Goal: Task Accomplishment & Management: Complete application form

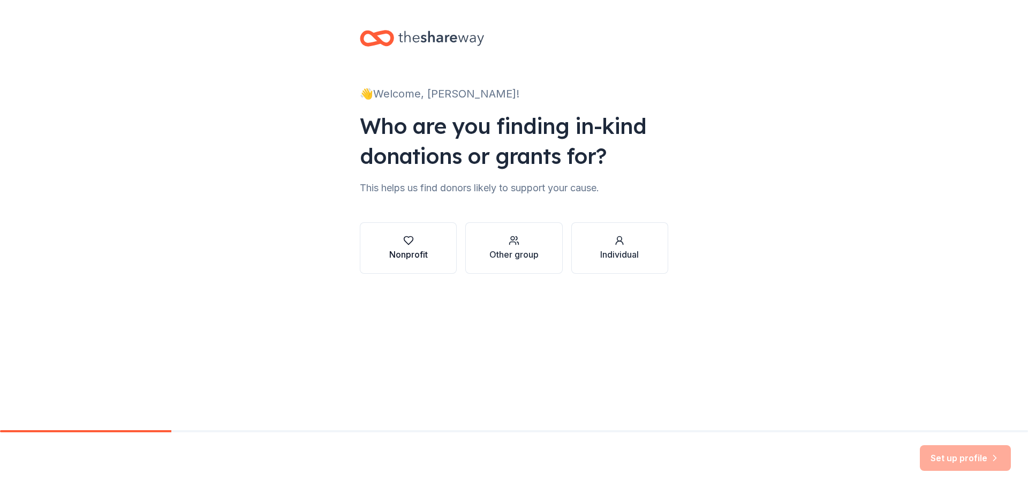
click at [404, 239] on icon "button" at bounding box center [408, 241] width 9 height 8
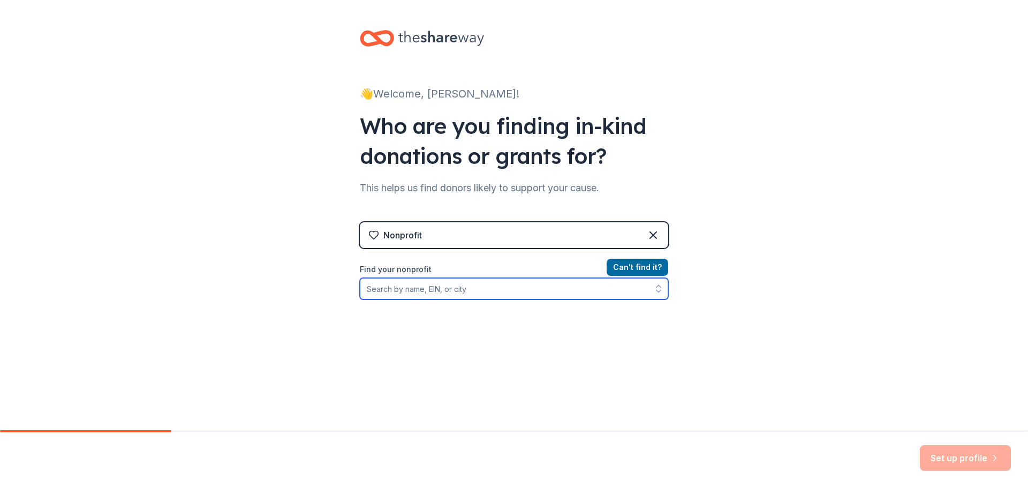
click at [445, 286] on input "Find your nonprofit" at bounding box center [514, 288] width 308 height 21
type input "Volunteers of America [US_STATE]"
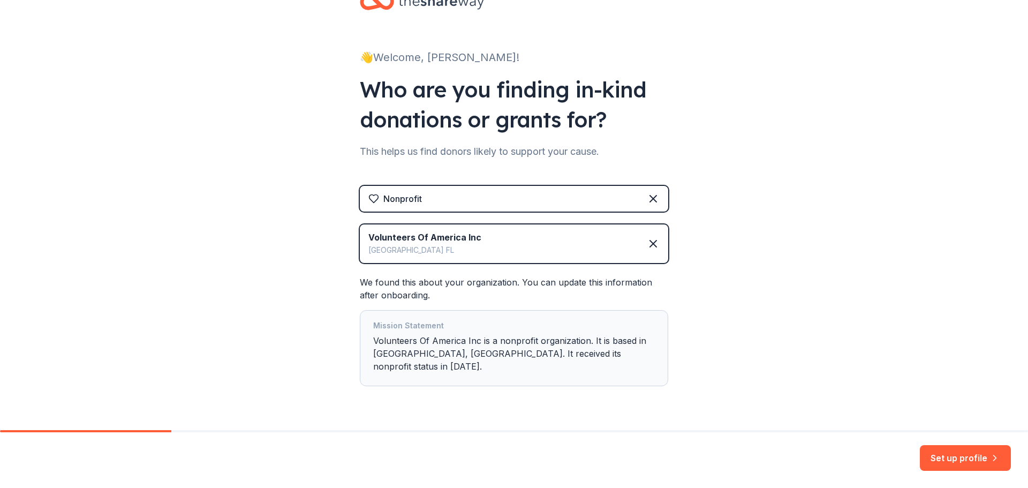
scroll to position [52, 0]
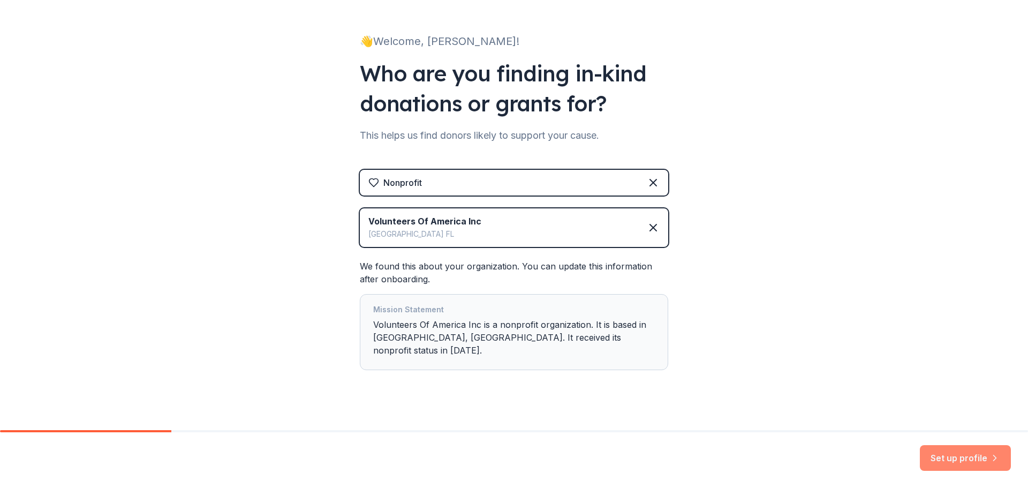
click at [961, 459] on button "Set up profile" at bounding box center [965, 458] width 91 height 26
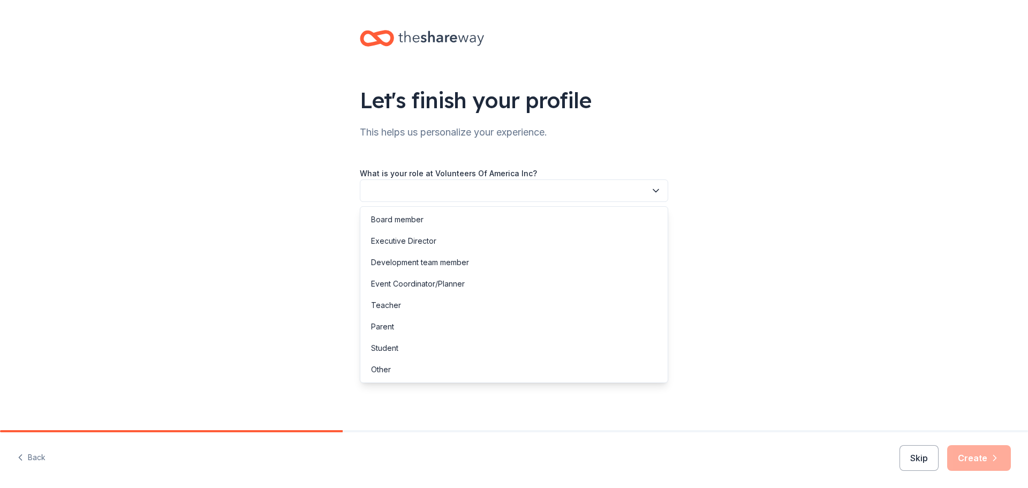
click at [461, 185] on button "button" at bounding box center [514, 190] width 308 height 22
click at [408, 241] on div "Executive Director" at bounding box center [403, 240] width 65 height 13
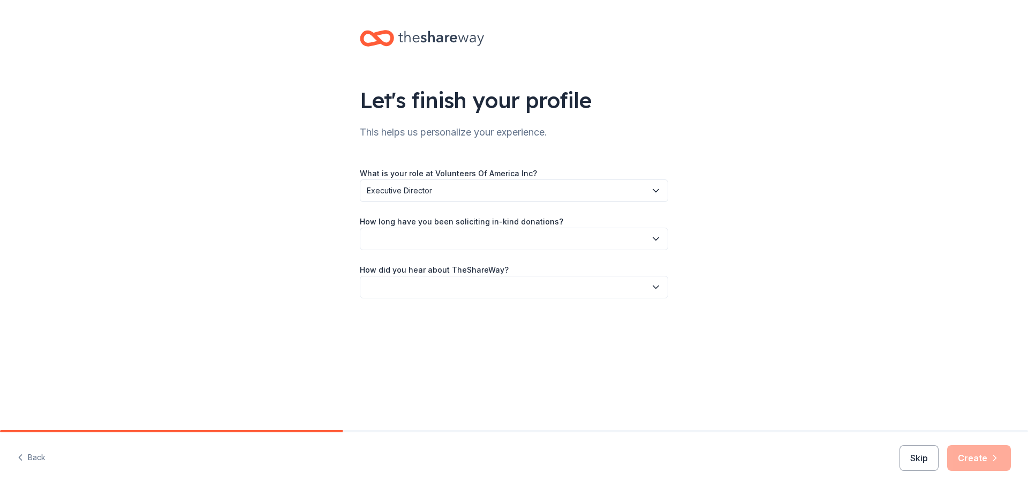
click at [400, 244] on button "button" at bounding box center [514, 239] width 308 height 22
click at [403, 290] on div "1 to 2 years" at bounding box center [391, 289] width 40 height 13
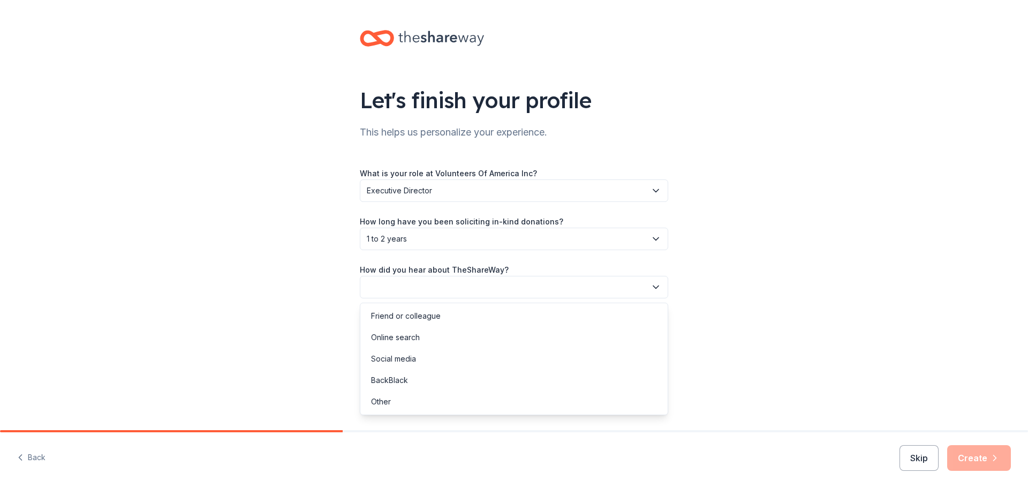
click at [407, 279] on button "button" at bounding box center [514, 287] width 308 height 22
click at [406, 339] on div "Online search" at bounding box center [395, 337] width 49 height 13
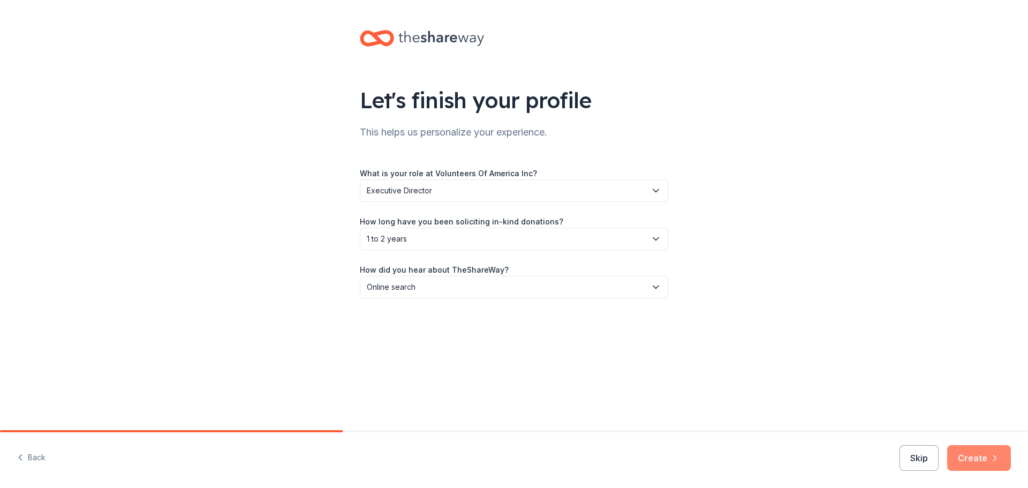
click at [972, 464] on button "Create" at bounding box center [979, 458] width 64 height 26
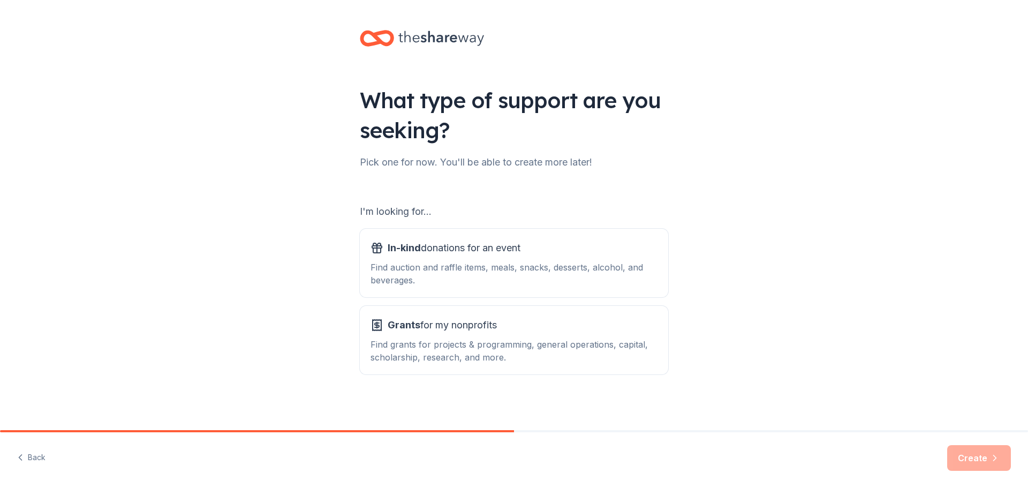
scroll to position [2, 0]
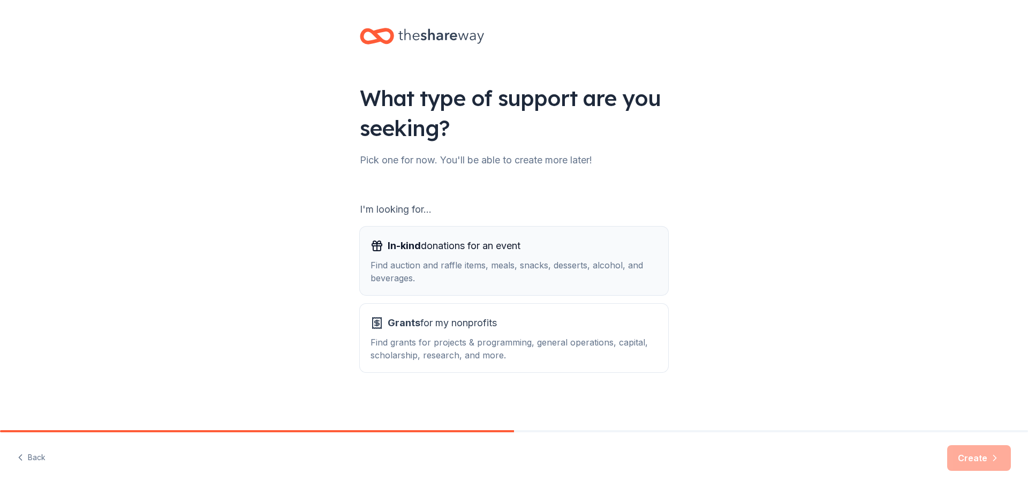
click at [453, 263] on div "Find auction and raffle items, meals, snacks, desserts, alcohol, and beverages." at bounding box center [513, 272] width 287 height 26
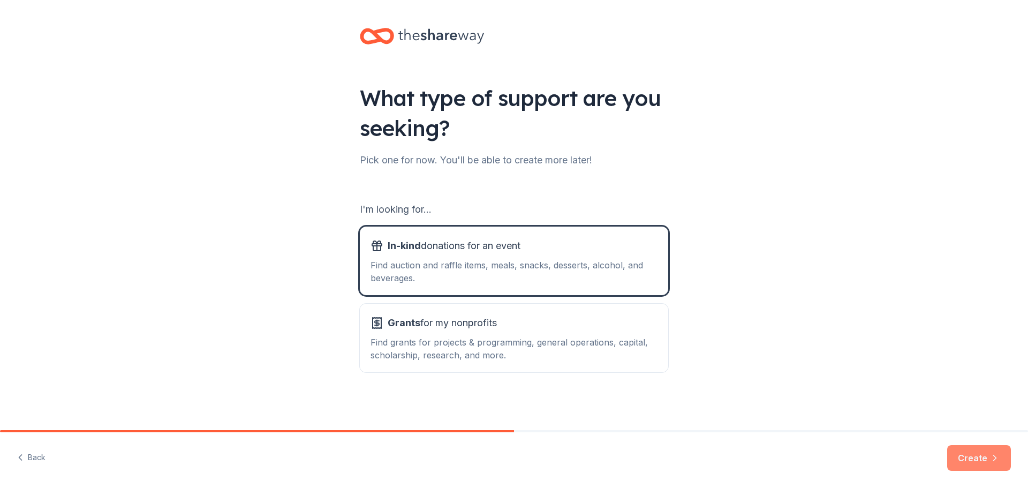
click at [981, 466] on button "Create" at bounding box center [979, 458] width 64 height 26
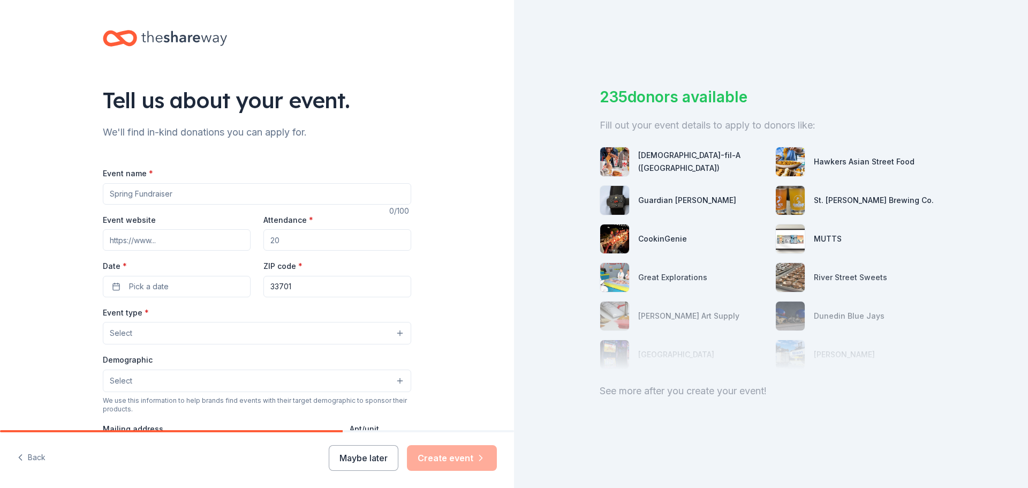
click at [166, 197] on input "Event name *" at bounding box center [257, 193] width 308 height 21
type input "Holiday Meal"
type input "24"
click at [103, 285] on button "Pick a date" at bounding box center [177, 286] width 148 height 21
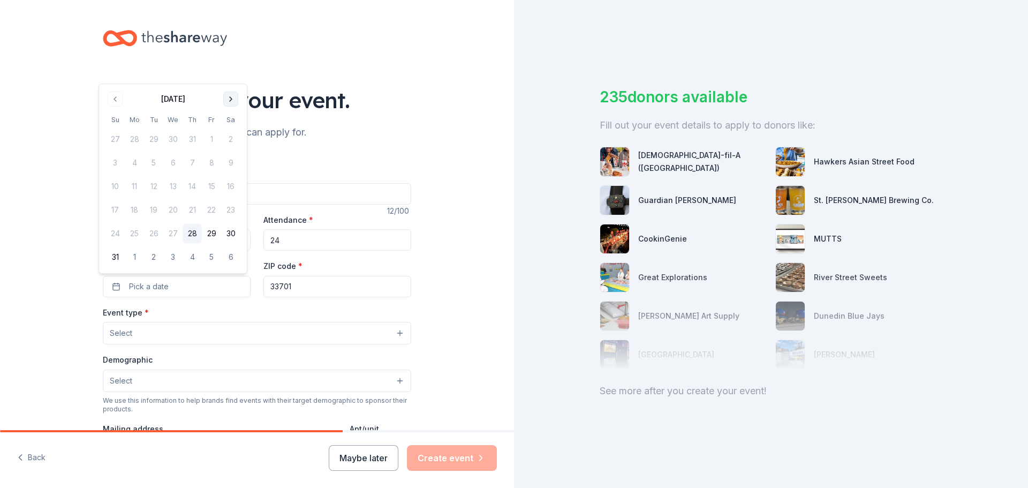
click at [229, 99] on button "Go to next month" at bounding box center [230, 99] width 15 height 15
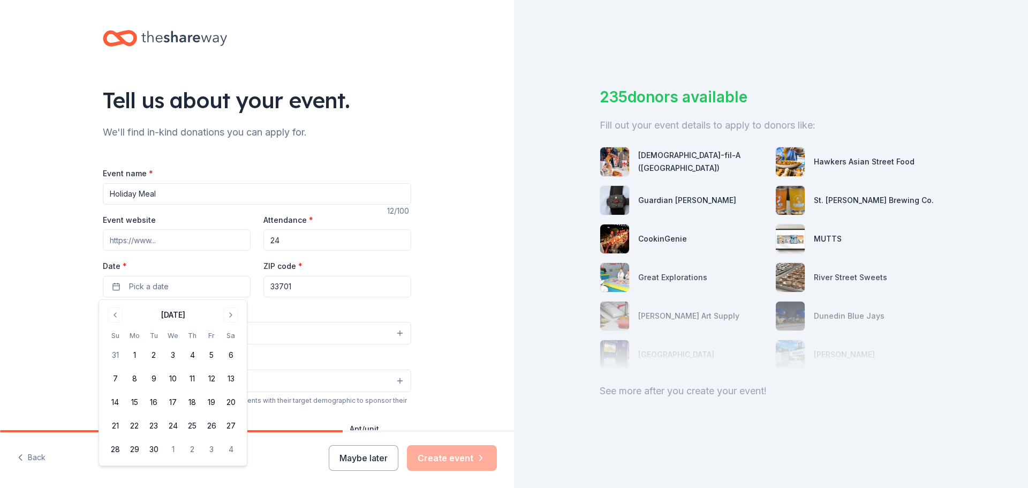
click at [223, 314] on div "September 2025" at bounding box center [172, 313] width 135 height 15
click at [226, 314] on button "Go to next month" at bounding box center [230, 314] width 15 height 15
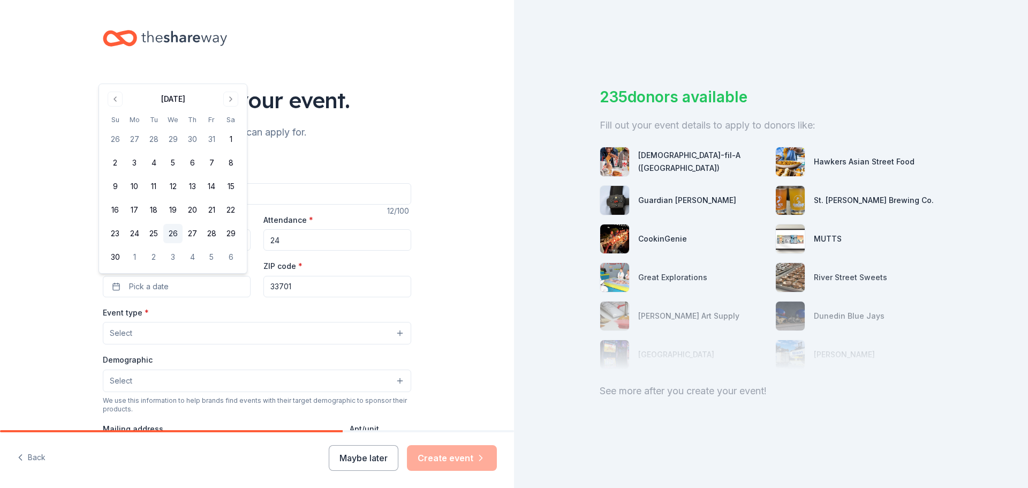
click at [170, 232] on button "26" at bounding box center [172, 233] width 19 height 19
click at [480, 193] on div "Tell us about your event. We'll find in-kind donations you can apply for. Event…" at bounding box center [257, 356] width 514 height 713
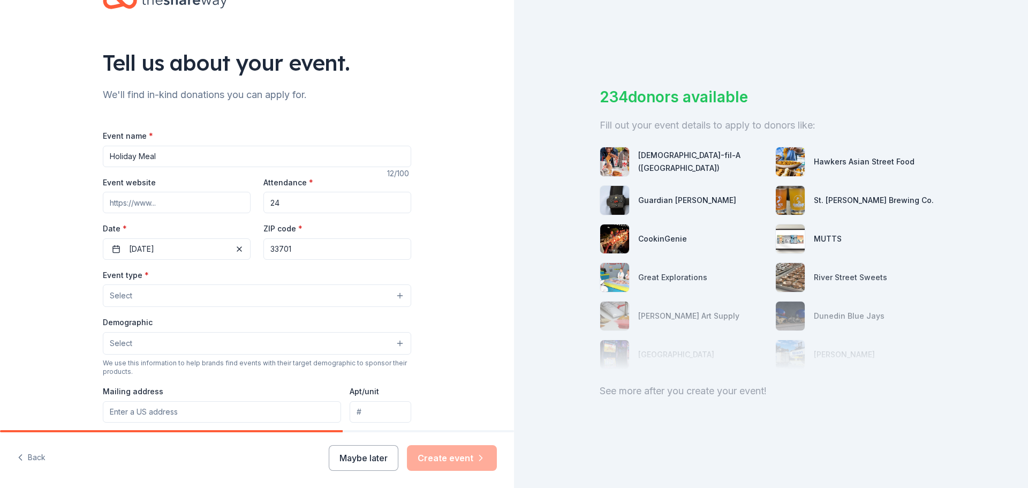
scroll to position [107, 0]
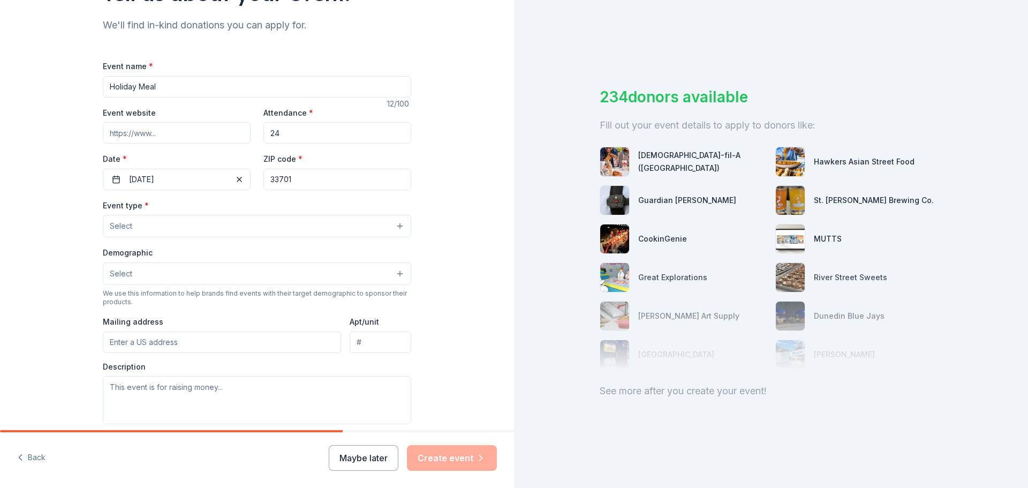
click at [139, 225] on button "Select" at bounding box center [257, 226] width 308 height 22
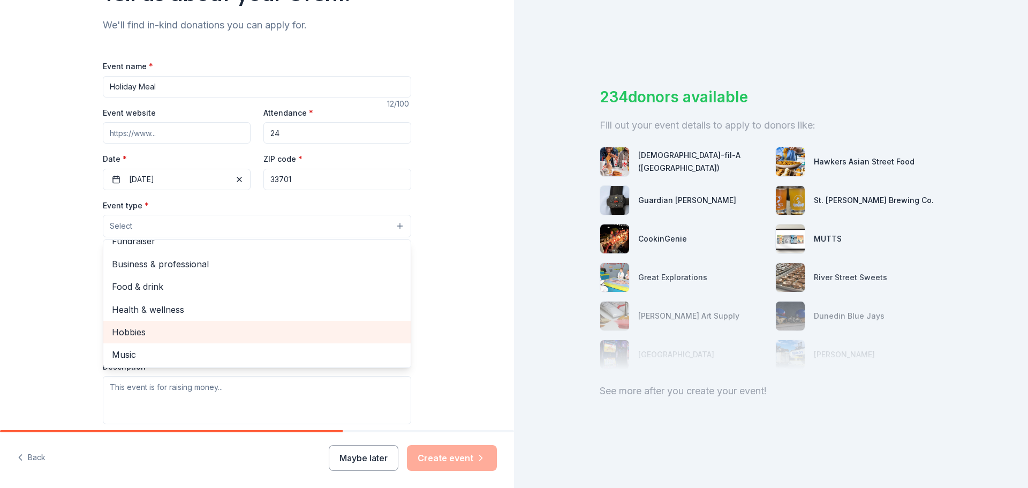
scroll to position [0, 0]
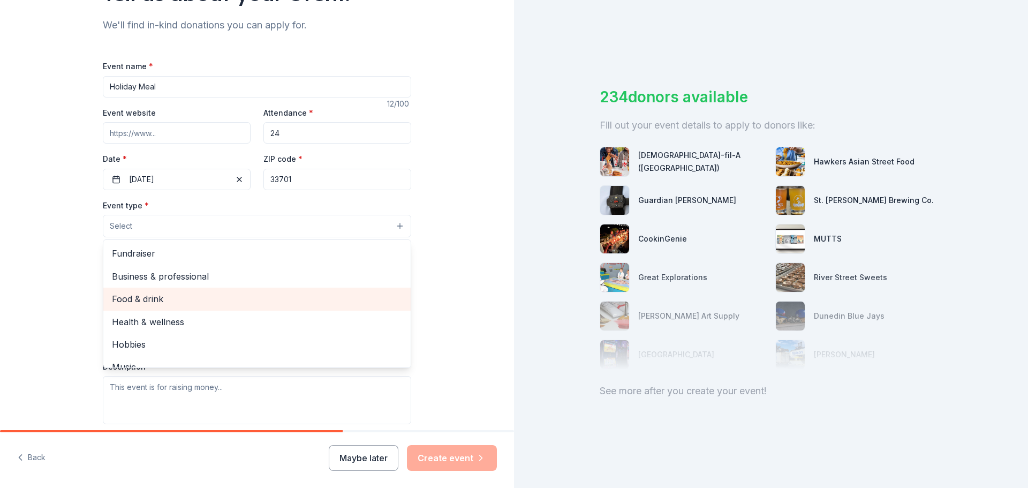
click at [158, 299] on span "Food & drink" at bounding box center [257, 299] width 290 height 14
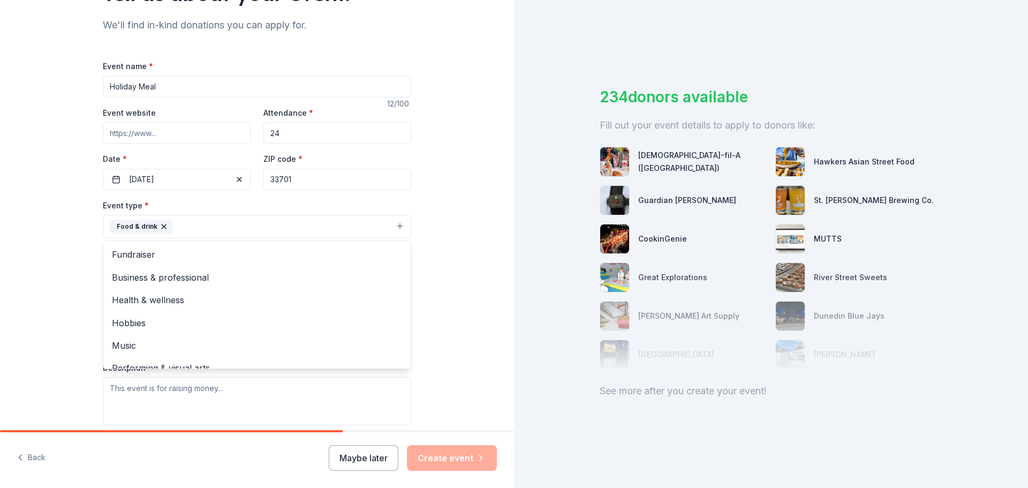
click at [34, 250] on div "Tell us about your event. We'll find in-kind donations you can apply for. Event…" at bounding box center [257, 250] width 514 height 714
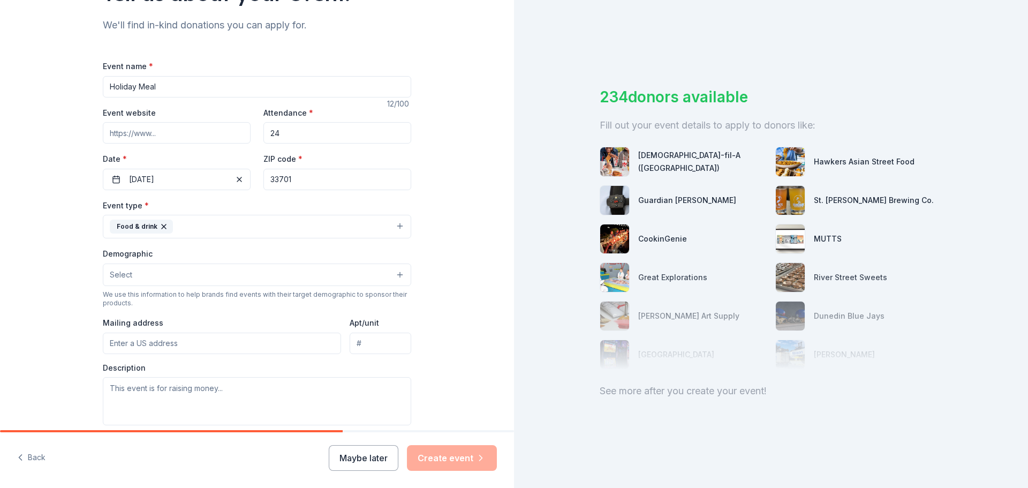
click at [164, 277] on button "Select" at bounding box center [257, 274] width 308 height 22
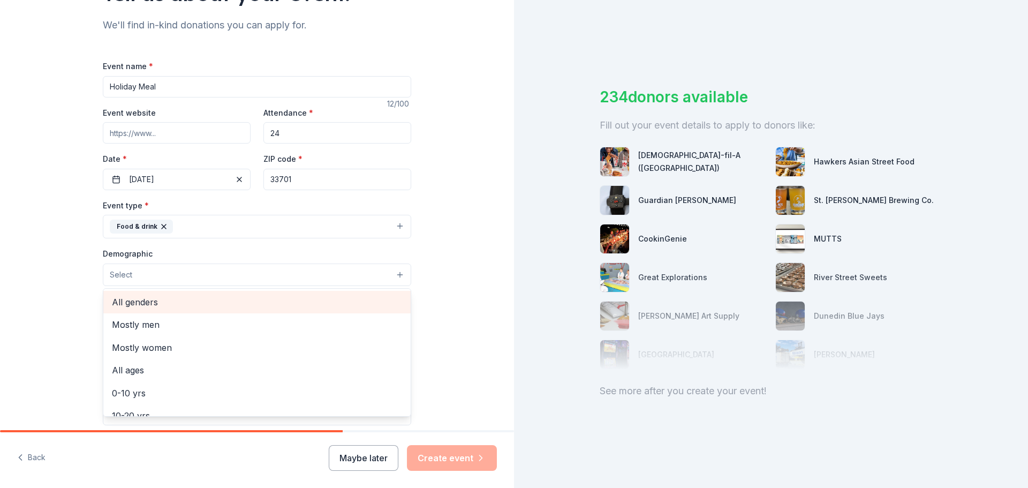
click at [147, 300] on span "All genders" at bounding box center [257, 302] width 290 height 14
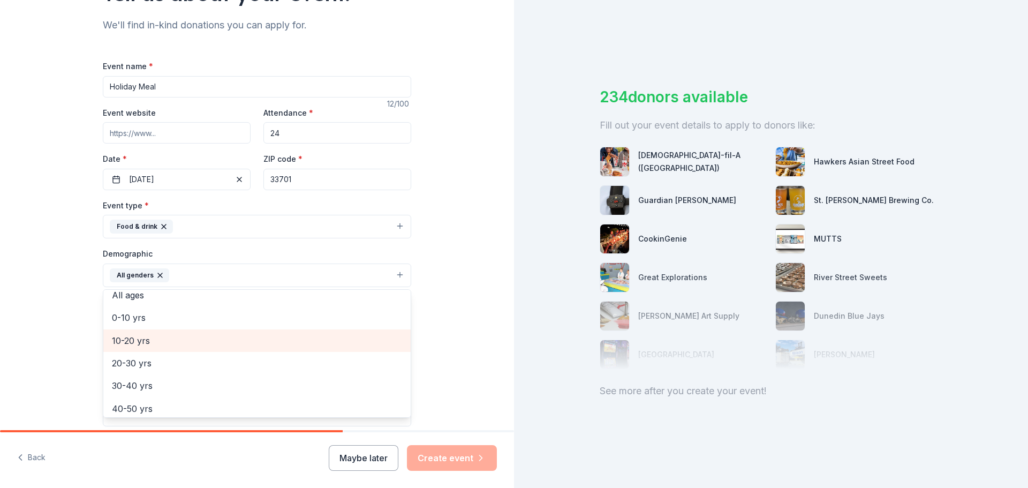
scroll to position [107, 0]
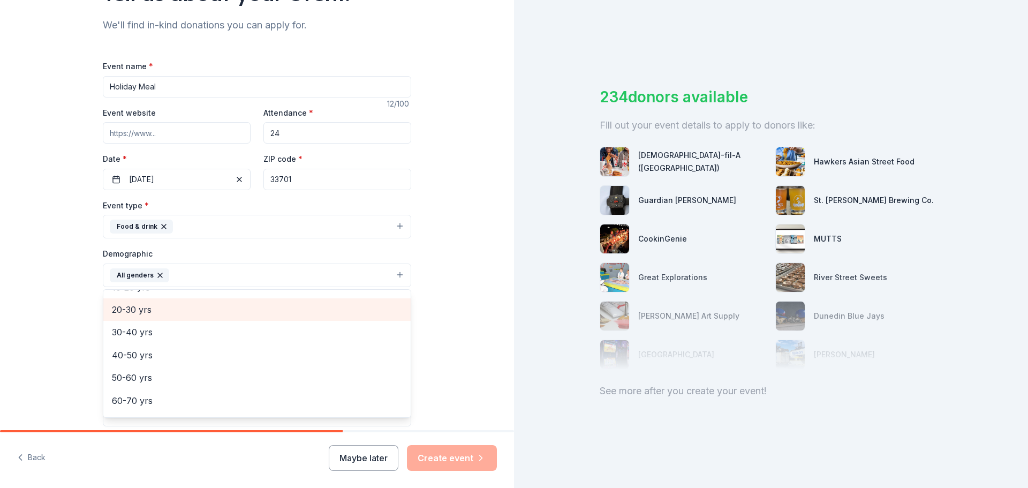
click at [134, 307] on span "20-30 yrs" at bounding box center [257, 309] width 290 height 14
click at [132, 310] on span "30-40 yrs" at bounding box center [257, 309] width 290 height 14
click at [132, 310] on span "40-50 yrs" at bounding box center [257, 313] width 290 height 14
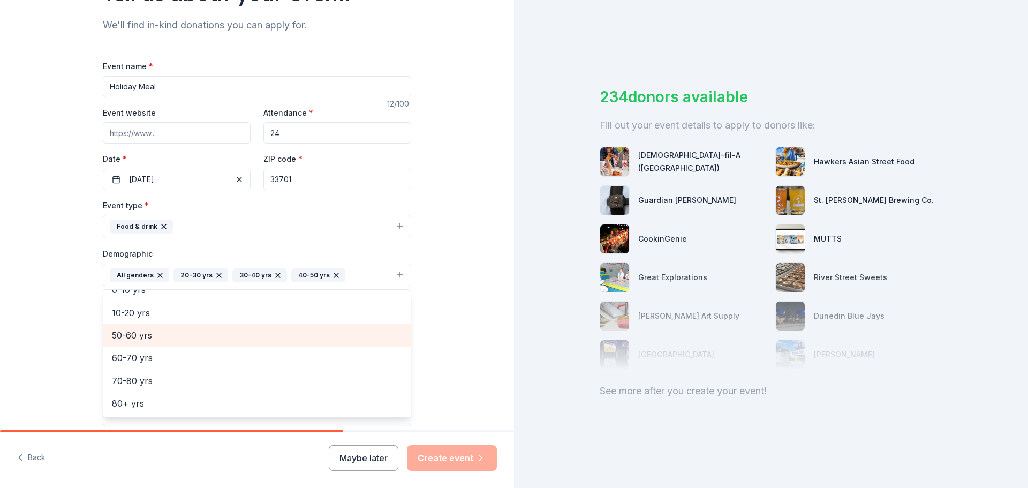
click at [134, 337] on span "50-60 yrs" at bounding box center [257, 335] width 290 height 14
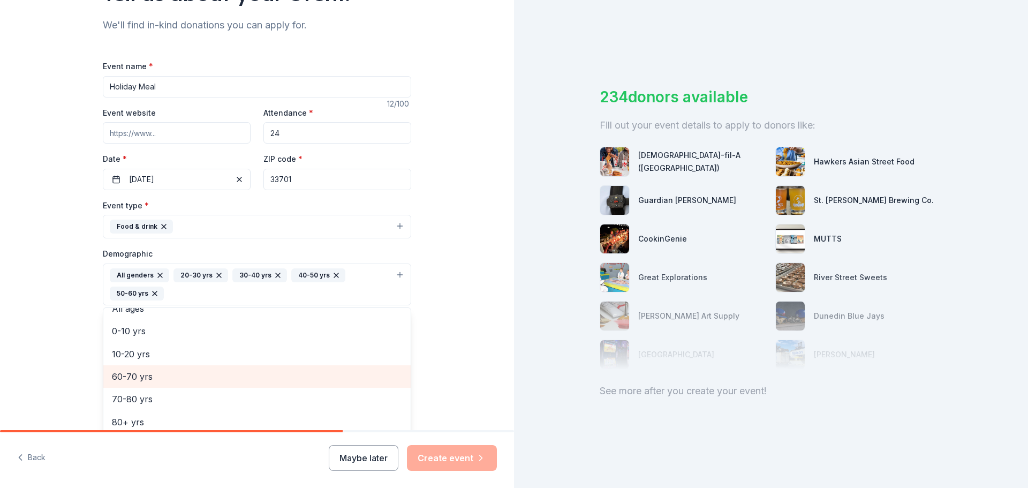
click at [141, 373] on span "60-70 yrs" at bounding box center [257, 376] width 290 height 14
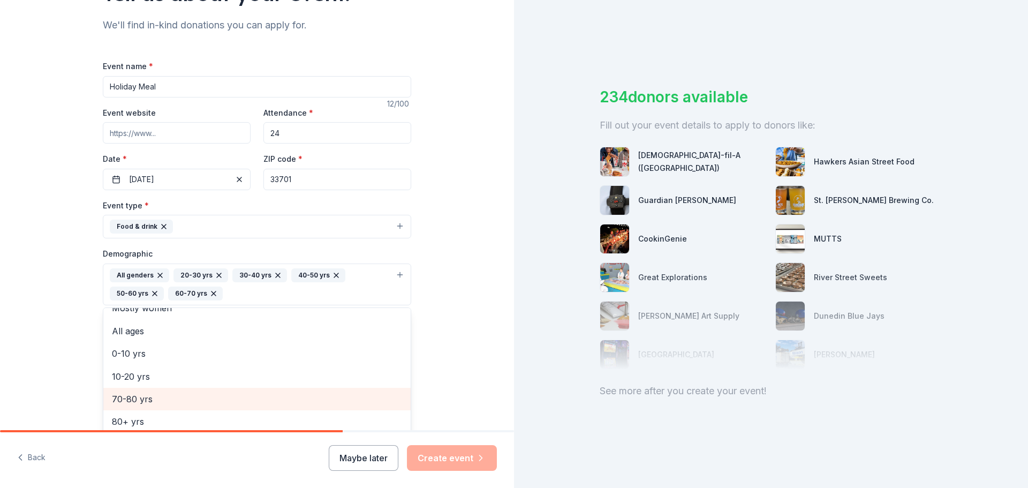
click at [139, 399] on span "70-80 yrs" at bounding box center [257, 399] width 290 height 14
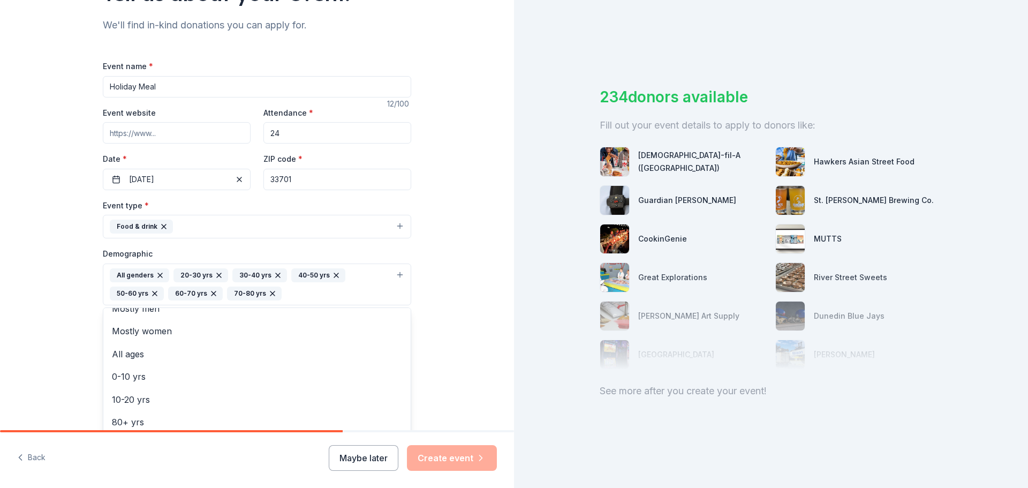
click at [31, 284] on div "Tell us about your event. We'll find in-kind donations you can apply for. Event…" at bounding box center [257, 259] width 514 height 733
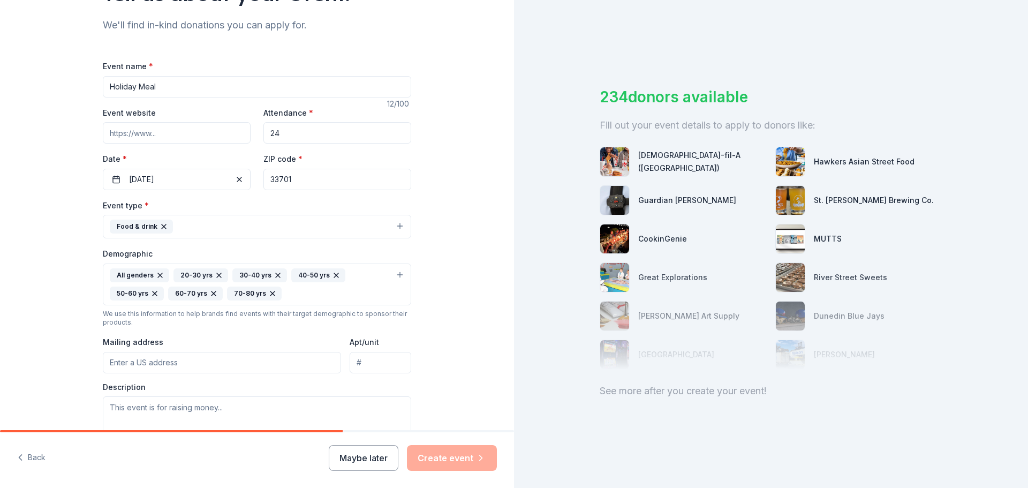
scroll to position [214, 0]
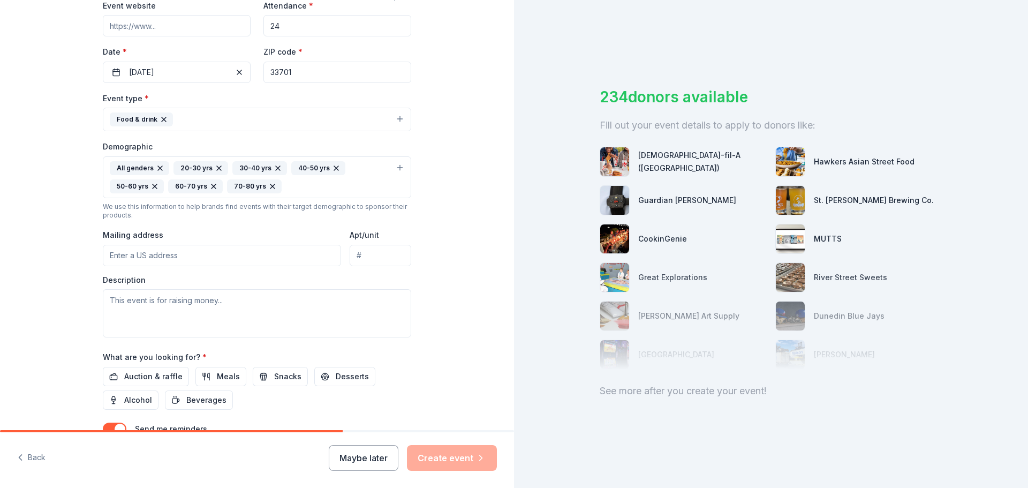
click at [168, 255] on input "Mailing address" at bounding box center [222, 255] width 238 height 21
click at [127, 249] on input "716 W CHURCH ST" at bounding box center [222, 255] width 238 height 21
type input "716 Church Street West, Jacksonville, FL, 32202"
click at [180, 299] on textarea at bounding box center [257, 313] width 308 height 48
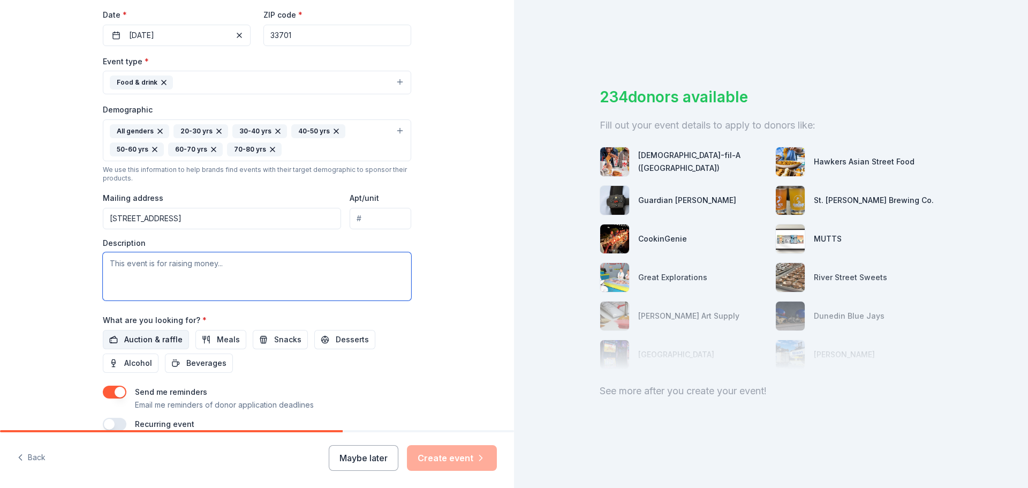
scroll to position [303, 0]
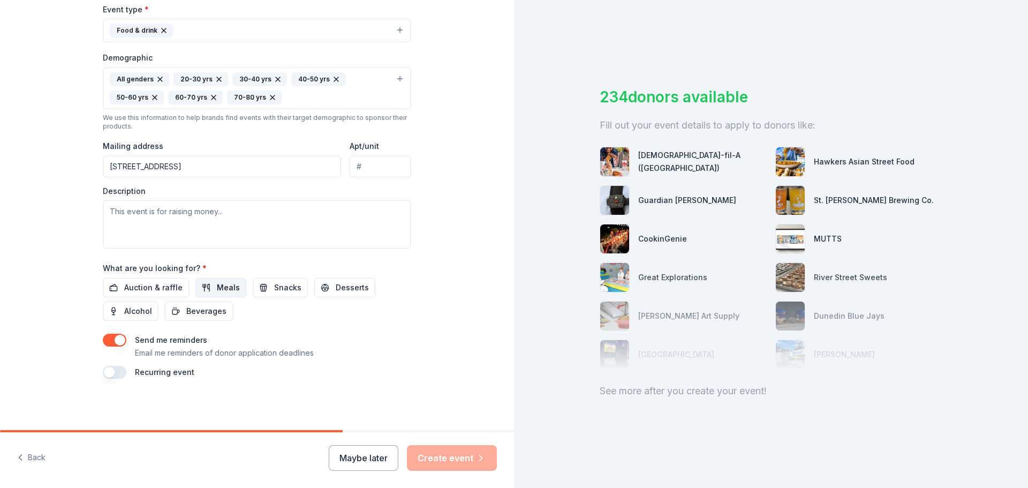
click at [206, 287] on button "Meals" at bounding box center [220, 287] width 51 height 19
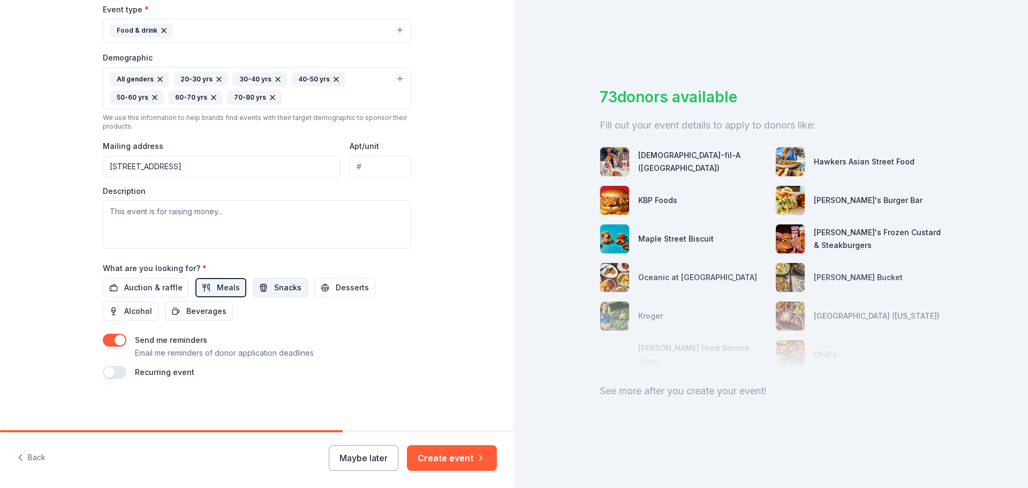
click at [274, 290] on span "Snacks" at bounding box center [287, 287] width 27 height 13
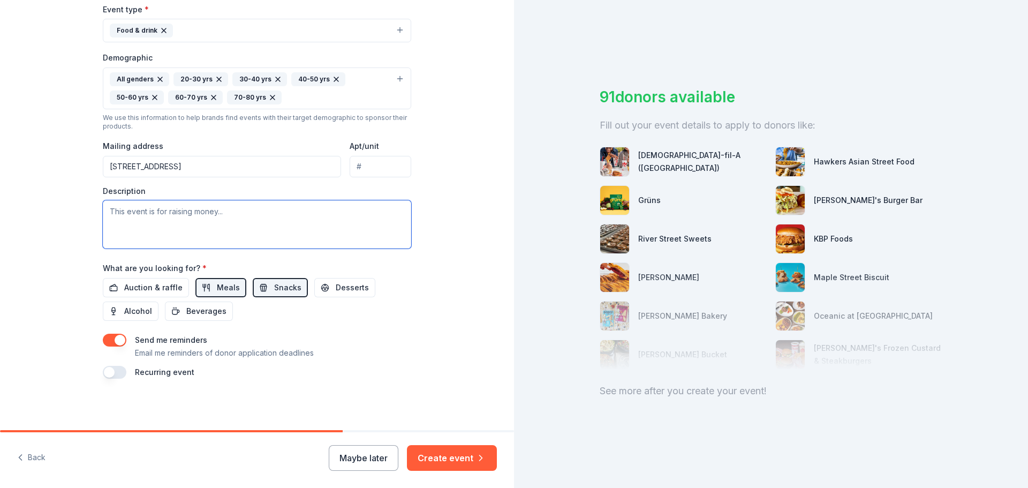
click at [165, 222] on textarea at bounding box center [257, 224] width 308 height 48
paste textarea "help bring joy and nourishment to our community during this season"
click at [105, 209] on textarea "help bring joy and nourishment to our community during this season" at bounding box center [257, 224] width 308 height 48
type textarea "This holiday meal event will help bring joy and nourishment to our community du…"
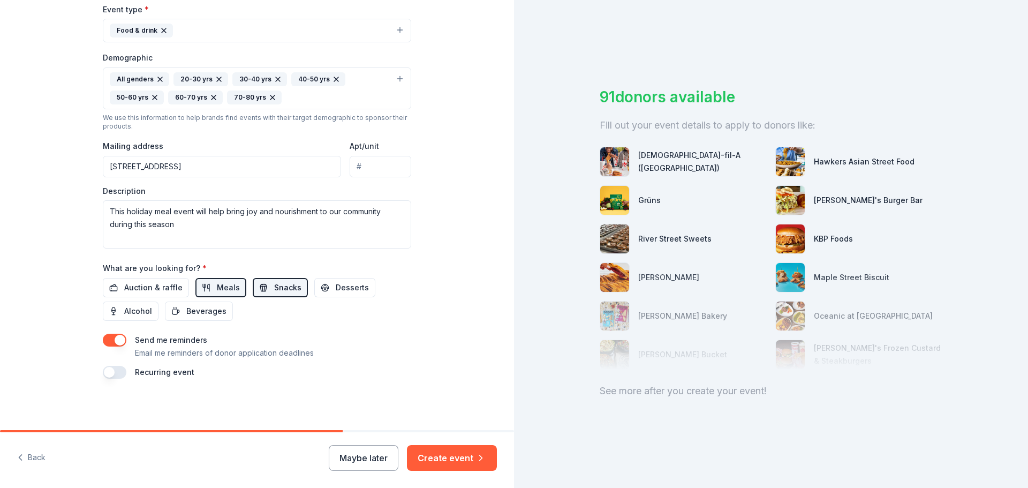
click at [274, 286] on span "Snacks" at bounding box center [287, 287] width 27 height 13
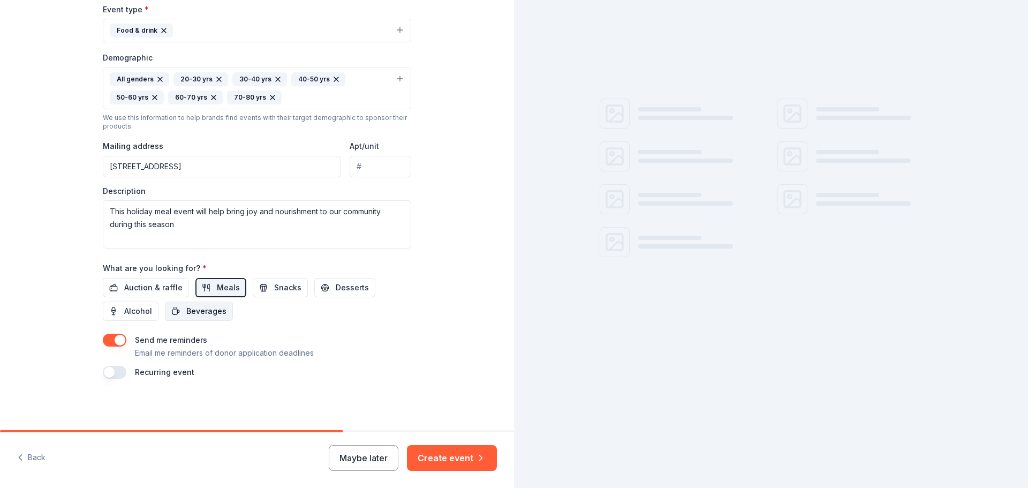
click at [213, 305] on span "Beverages" at bounding box center [206, 311] width 40 height 13
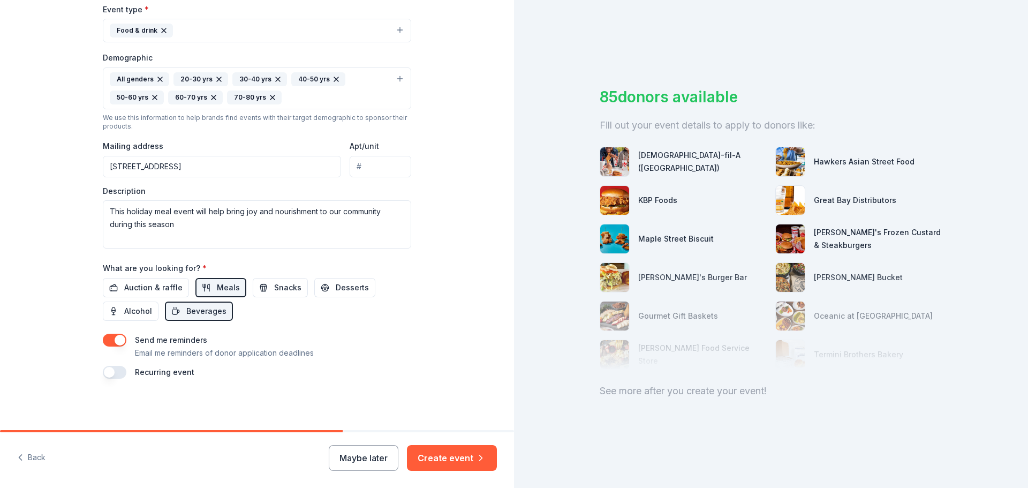
scroll to position [35, 0]
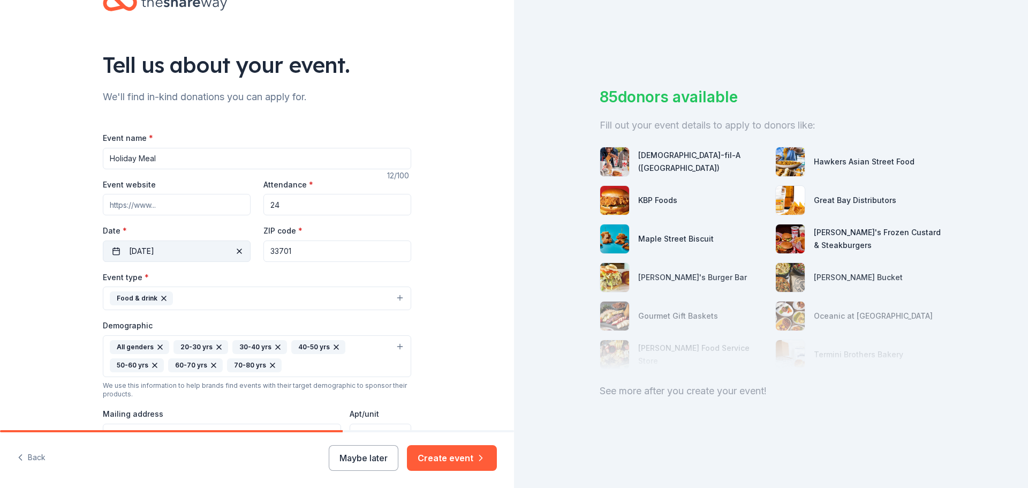
click at [172, 252] on button "11/26/2025" at bounding box center [177, 250] width 148 height 21
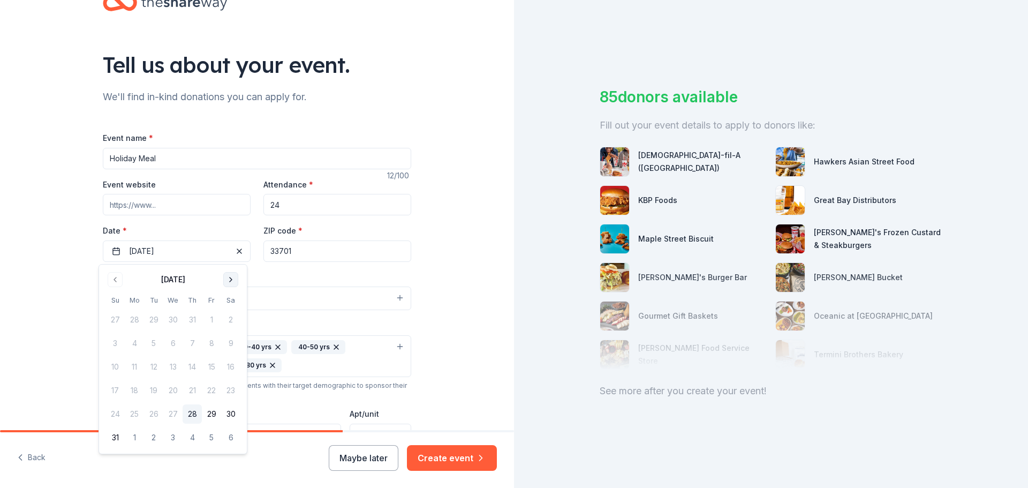
click at [226, 278] on button "Go to next month" at bounding box center [230, 279] width 15 height 15
click at [154, 412] on button "25" at bounding box center [153, 413] width 19 height 19
click at [424, 279] on div "Tell us about your event. We'll find in-kind donations you can apply for. Event…" at bounding box center [257, 331] width 343 height 733
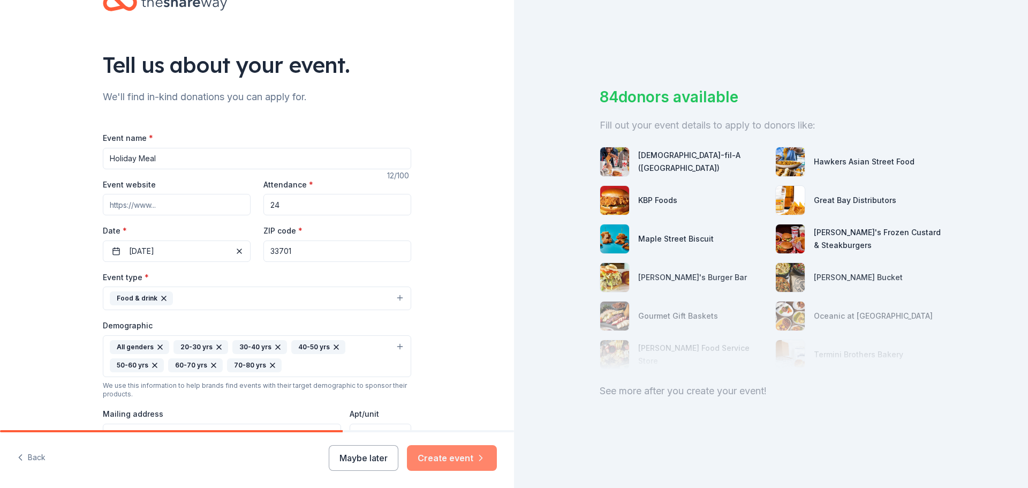
click at [450, 460] on button "Create event" at bounding box center [452, 458] width 90 height 26
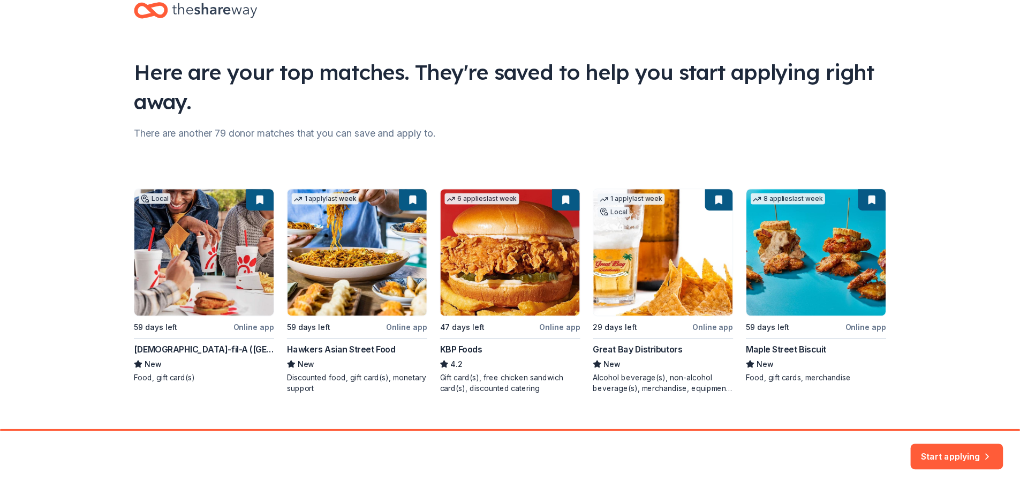
scroll to position [46, 0]
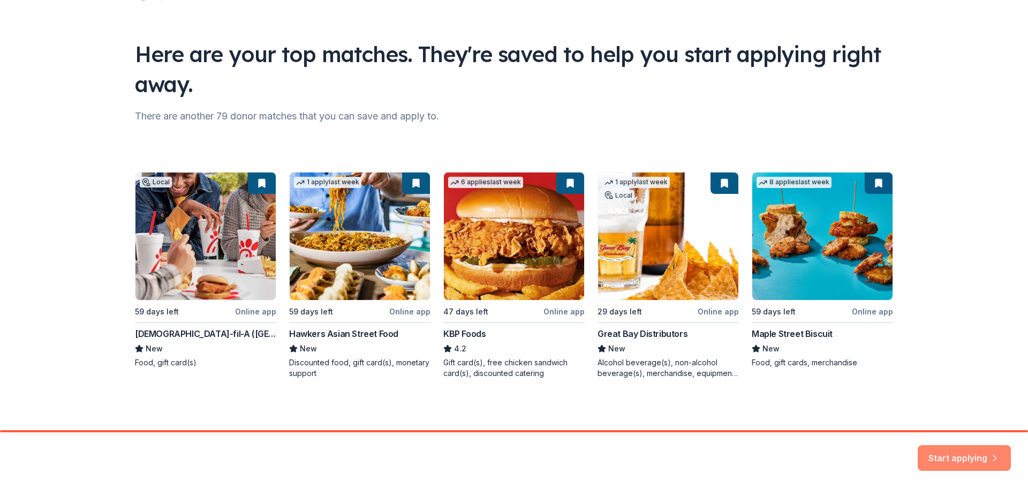
click at [965, 452] on button "Start applying" at bounding box center [964, 451] width 93 height 26
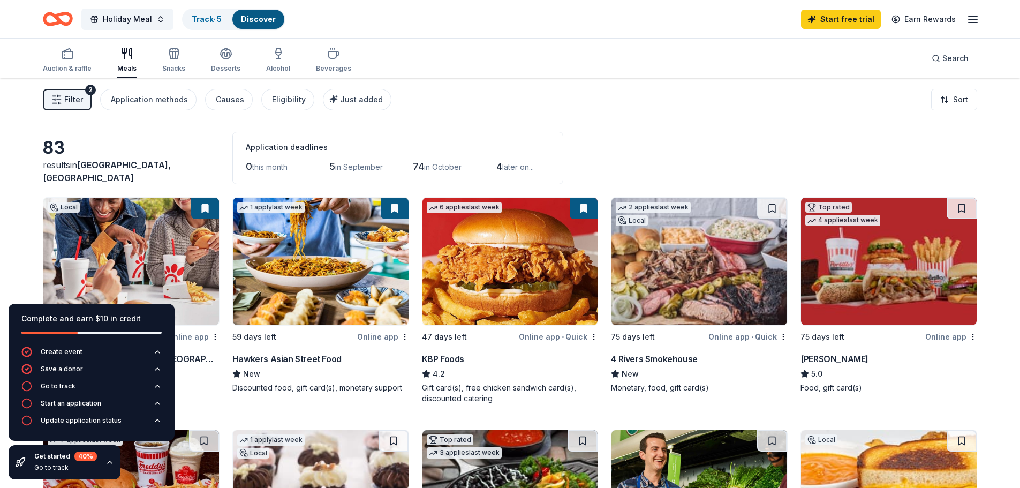
click at [971, 19] on line "button" at bounding box center [972, 19] width 9 height 0
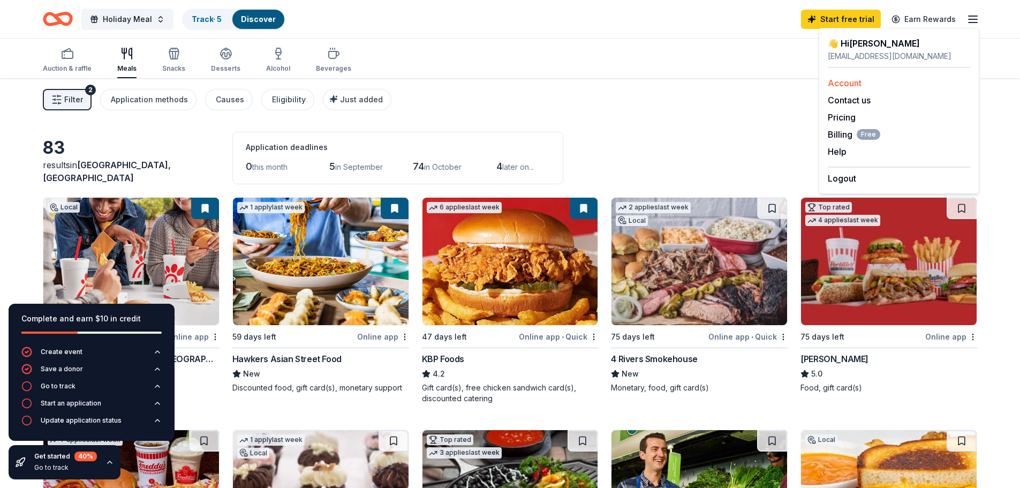
click at [842, 78] on link "Account" at bounding box center [845, 83] width 34 height 11
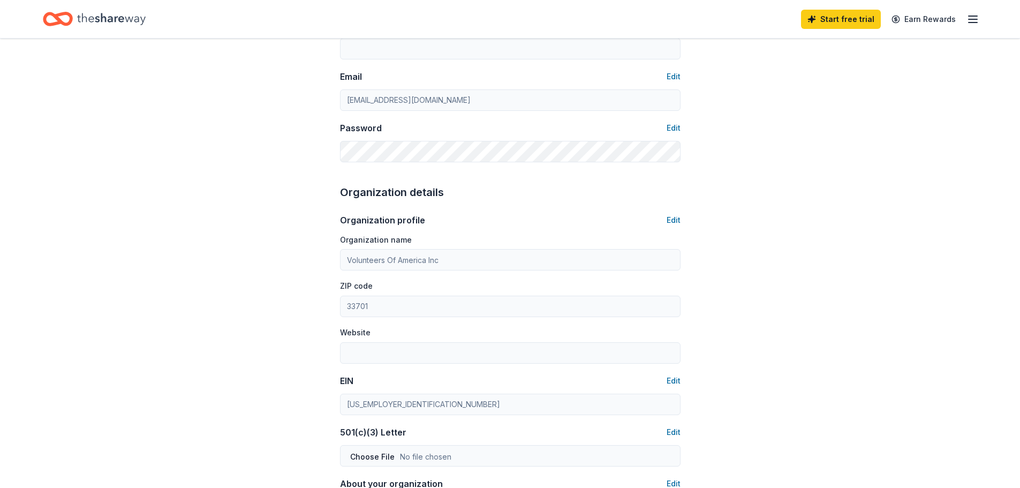
scroll to position [268, 0]
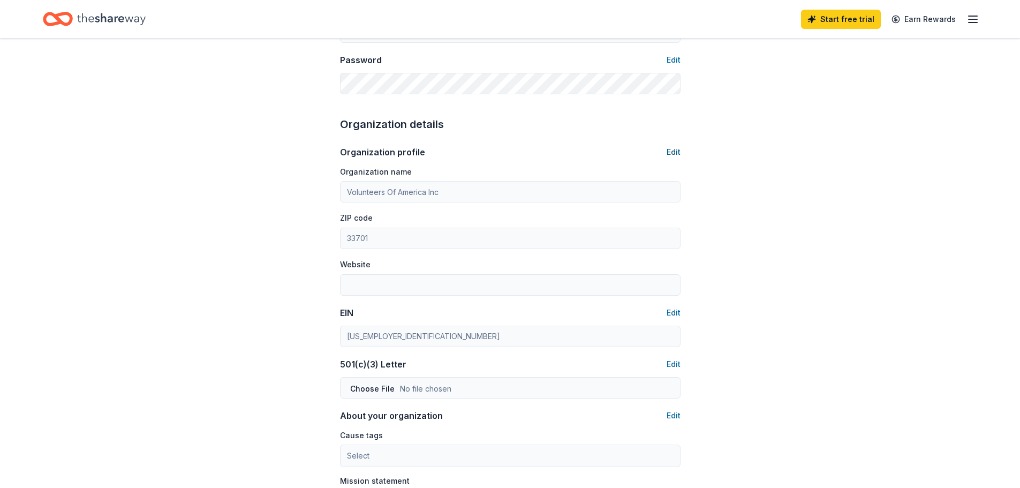
click at [673, 154] on button "Edit" at bounding box center [673, 152] width 14 height 13
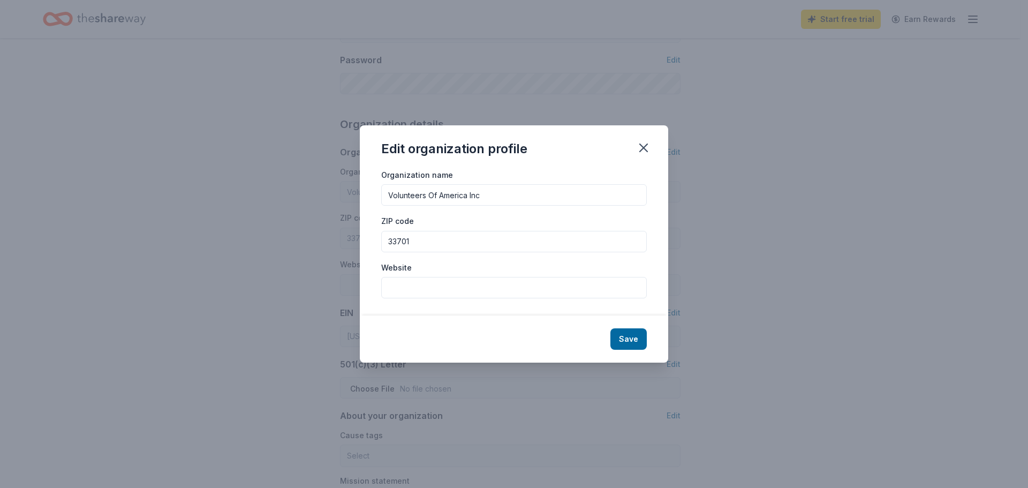
click at [435, 239] on input "33701" at bounding box center [514, 241] width 266 height 21
type input "32202"
click at [449, 329] on div "Save" at bounding box center [514, 338] width 308 height 47
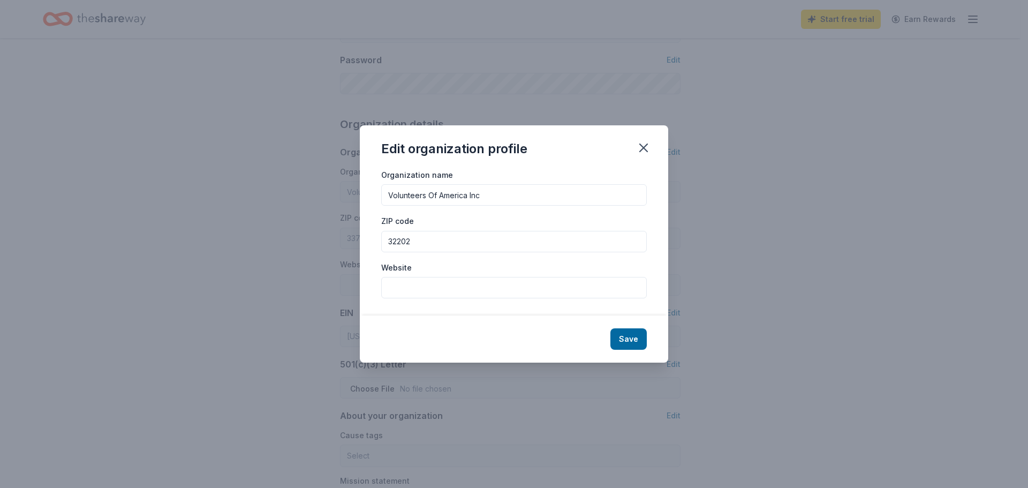
click at [469, 191] on input "Volunteers Of America Inc" at bounding box center [514, 194] width 266 height 21
type input "Volunteers Of America Florida Inc"
click at [632, 337] on button "Save" at bounding box center [628, 338] width 36 height 21
type input "Volunteers Of America Florida Inc"
type input "32202"
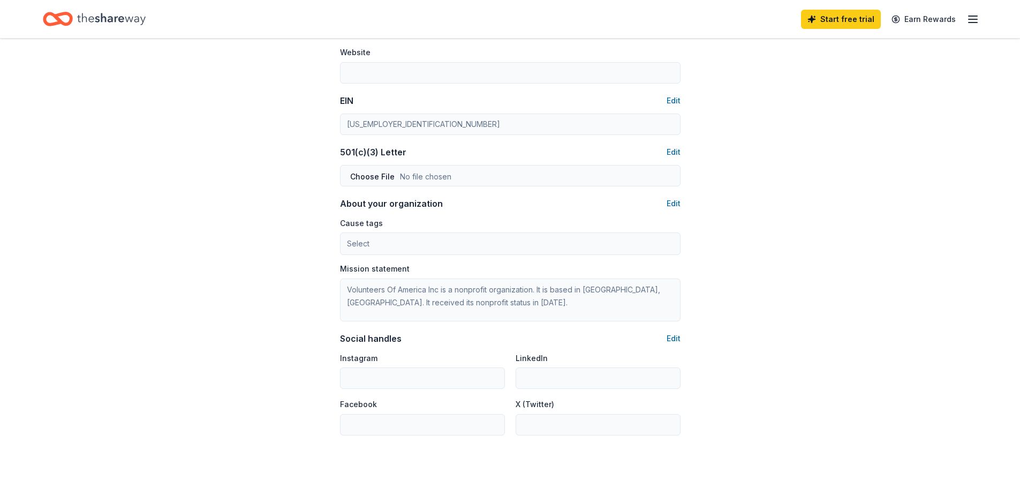
scroll to position [0, 0]
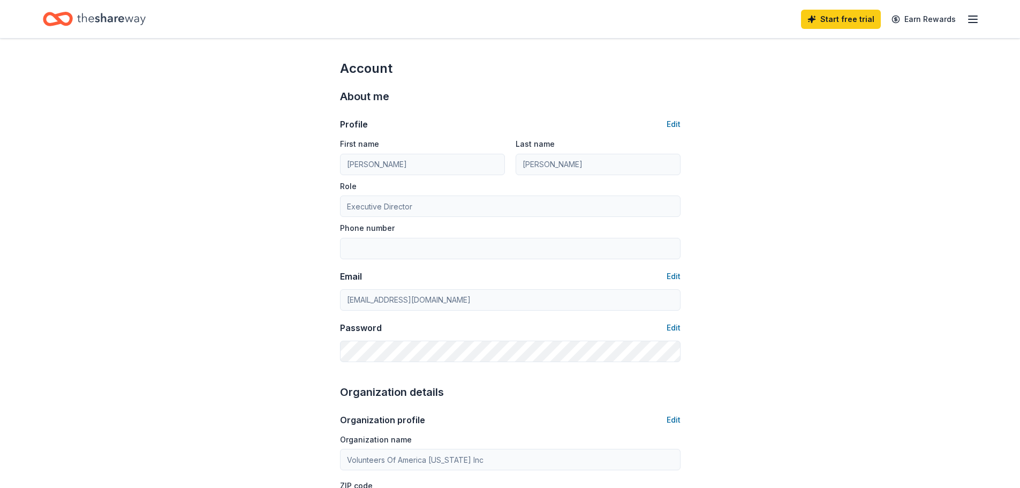
drag, startPoint x: 770, startPoint y: 307, endPoint x: 765, endPoint y: -62, distance: 368.4
click at [100, 17] on icon "Home" at bounding box center [111, 19] width 69 height 12
click at [101, 18] on icon "Home" at bounding box center [111, 19] width 69 height 12
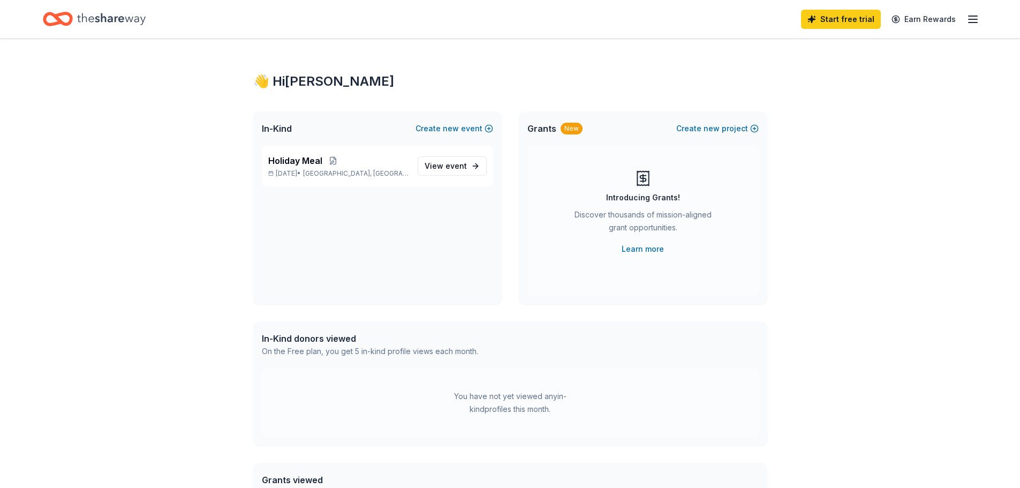
click at [46, 20] on icon "Home" at bounding box center [52, 18] width 17 height 11
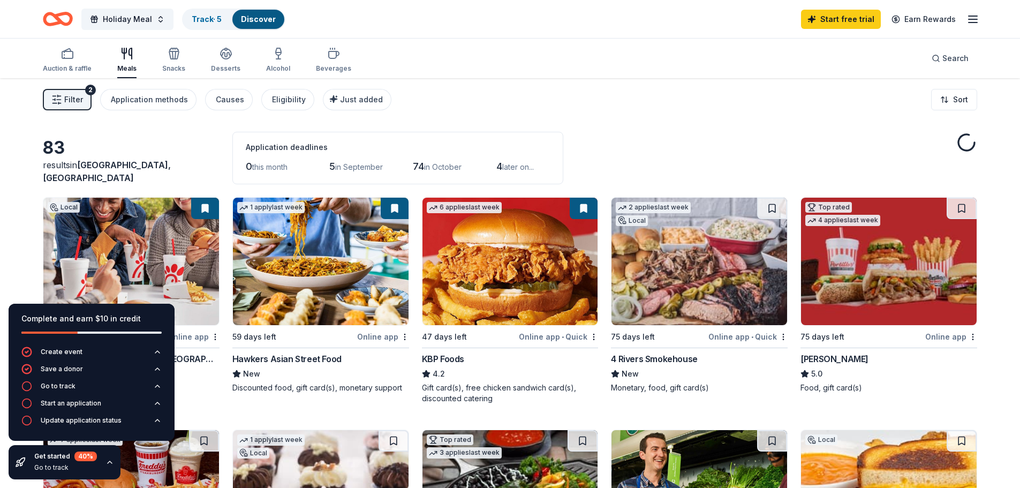
click at [617, 156] on div "83 results in St. Petersburg, FL Application deadlines 0 this month 5 in Septem…" at bounding box center [510, 158] width 934 height 52
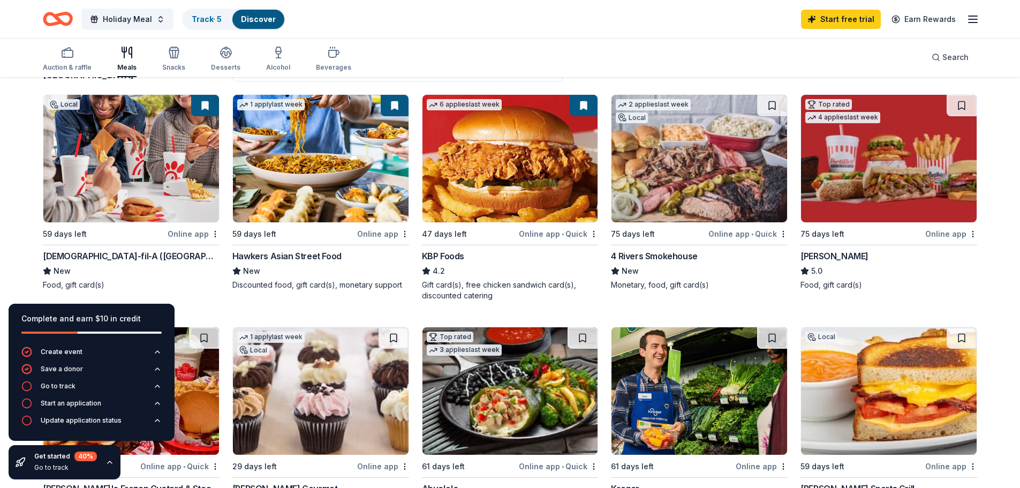
scroll to position [107, 0]
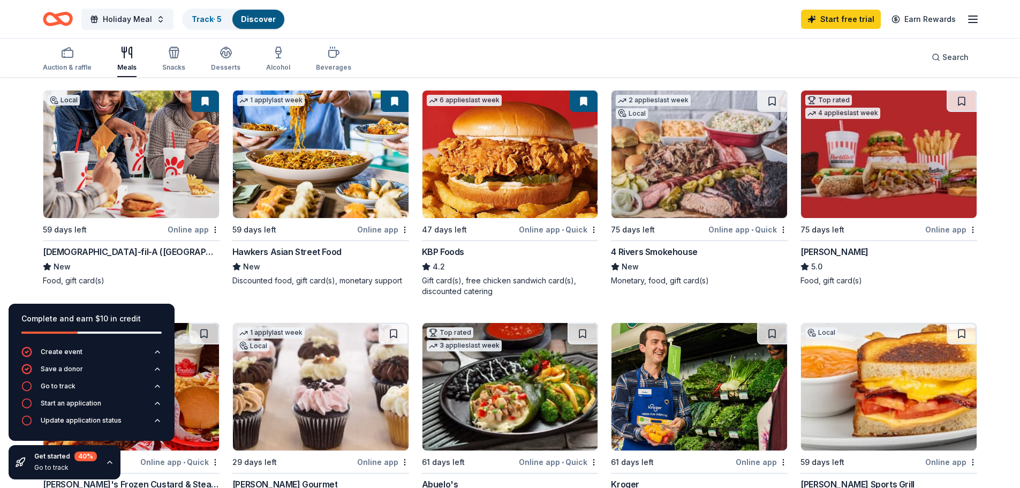
click at [681, 188] on img at bounding box center [699, 153] width 176 height 127
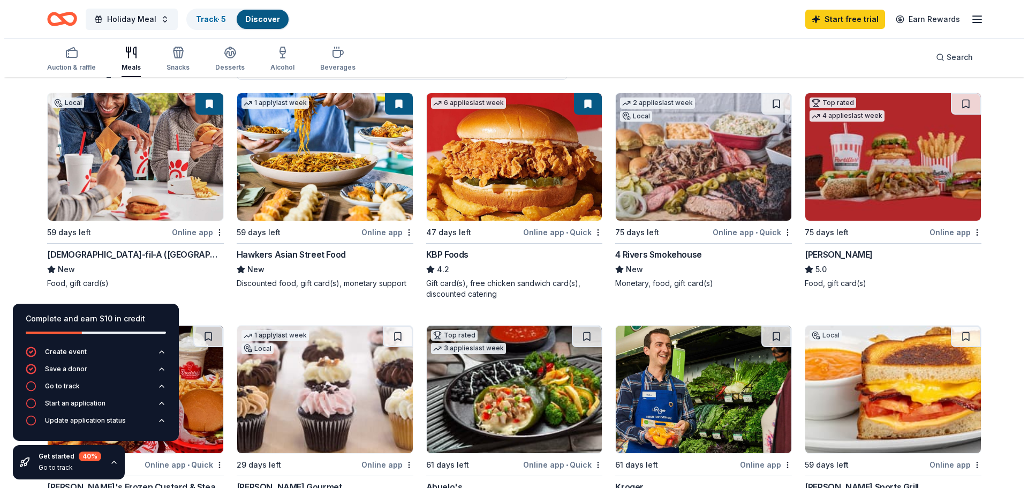
scroll to position [0, 0]
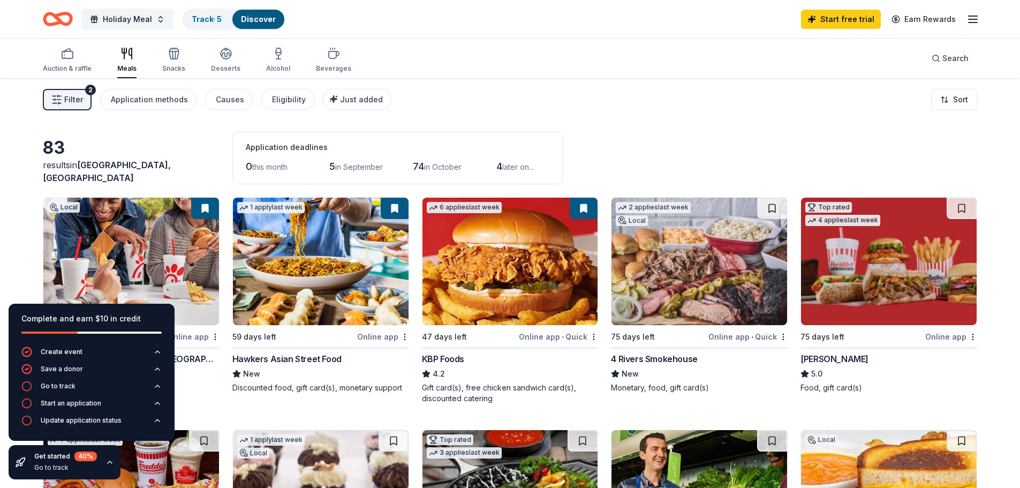
click at [466, 102] on div "Filter 2 Application methods Causes Eligibility Just added Sort" at bounding box center [510, 99] width 1020 height 43
click at [76, 104] on span "Filter" at bounding box center [73, 99] width 19 height 13
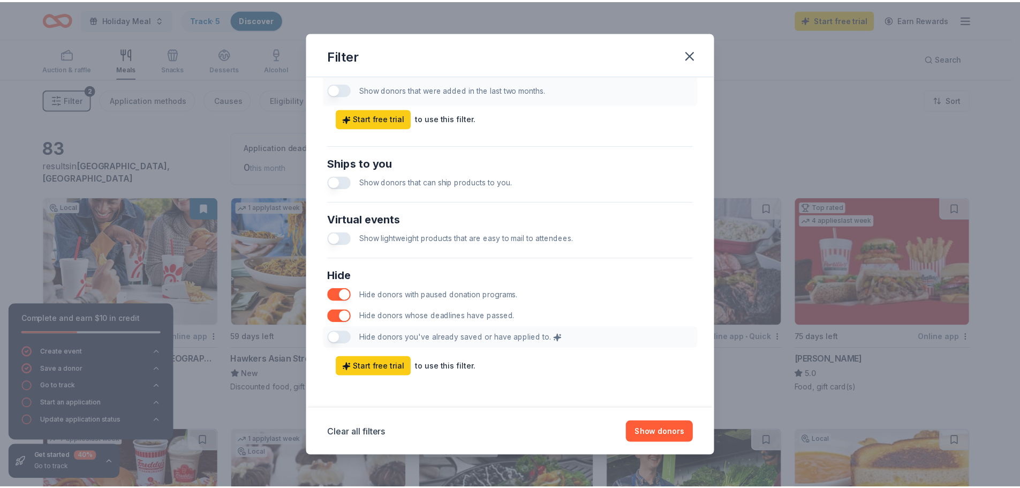
scroll to position [445, 0]
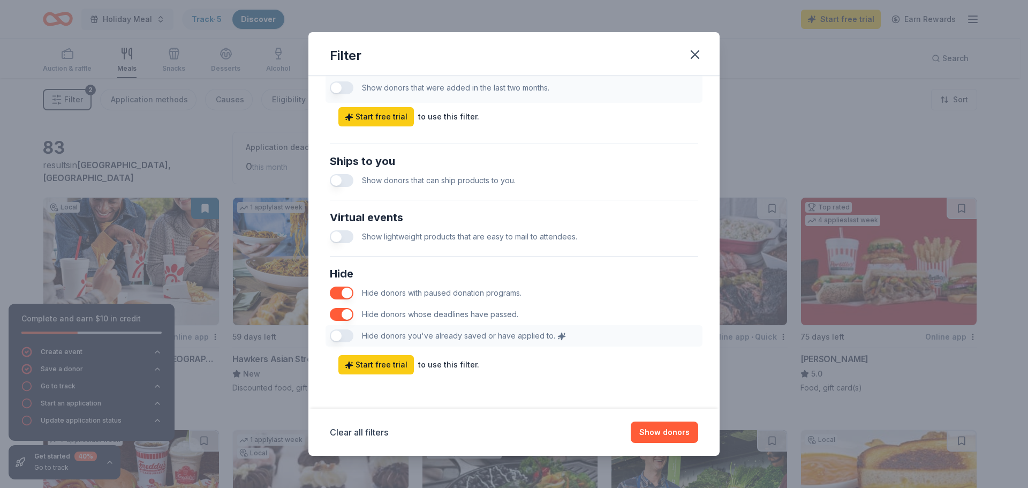
click at [346, 339] on div "Hide Hide donors with paused donation programs. Hide donors whose deadlines hav…" at bounding box center [513, 306] width 377 height 90
click at [359, 432] on button "Clear all filters" at bounding box center [359, 432] width 58 height 13
click at [697, 57] on icon "button" at bounding box center [694, 54] width 15 height 15
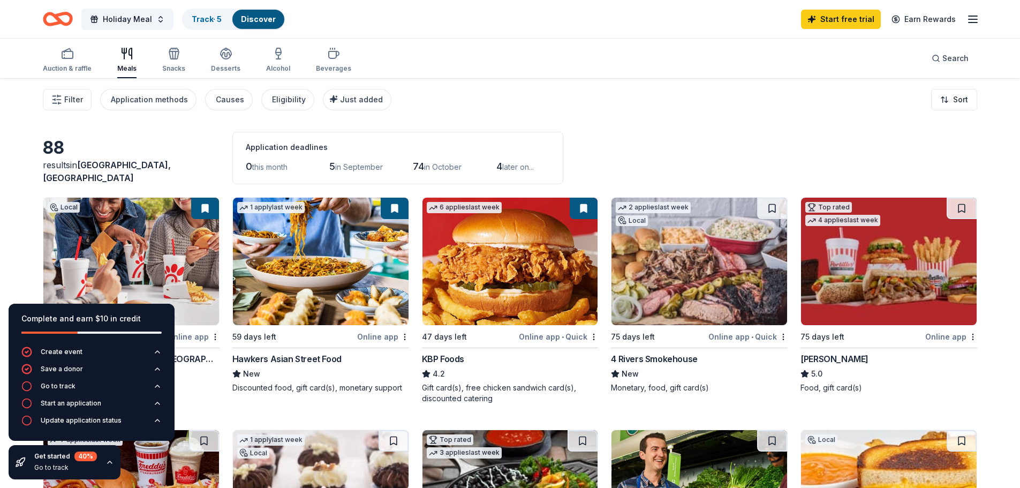
click at [968, 29] on div "Start free trial Earn Rewards" at bounding box center [890, 18] width 178 height 25
click at [969, 26] on div "Start free trial Earn Rewards" at bounding box center [890, 18] width 178 height 25
click at [962, 14] on div "Start free trial Earn Rewards" at bounding box center [890, 18] width 178 height 25
click at [974, 20] on icon "button" at bounding box center [972, 19] width 13 height 13
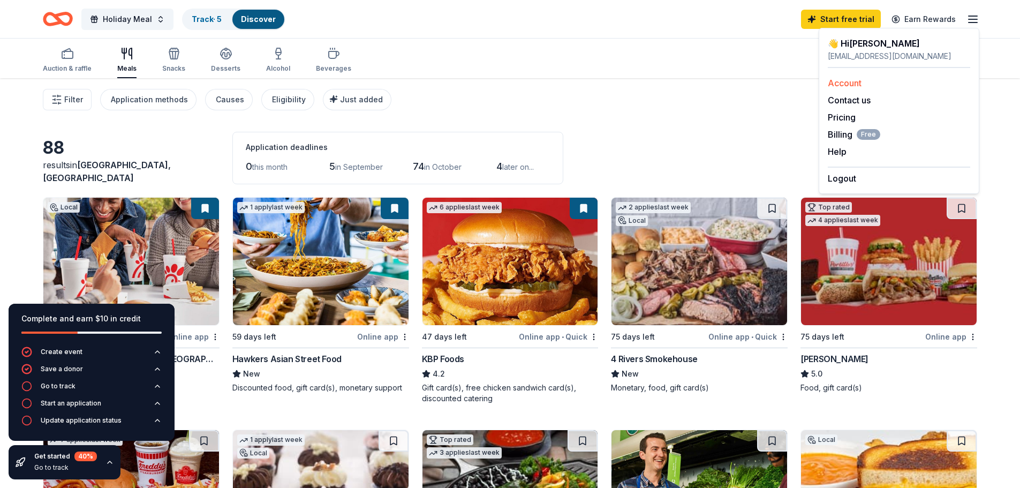
click at [833, 79] on link "Account" at bounding box center [845, 83] width 34 height 11
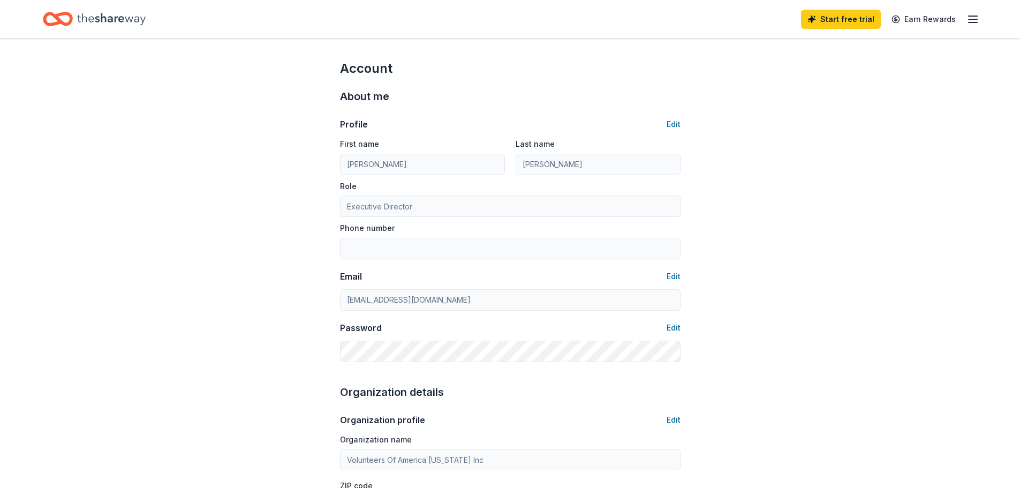
click at [95, 22] on icon "Home" at bounding box center [111, 19] width 69 height 22
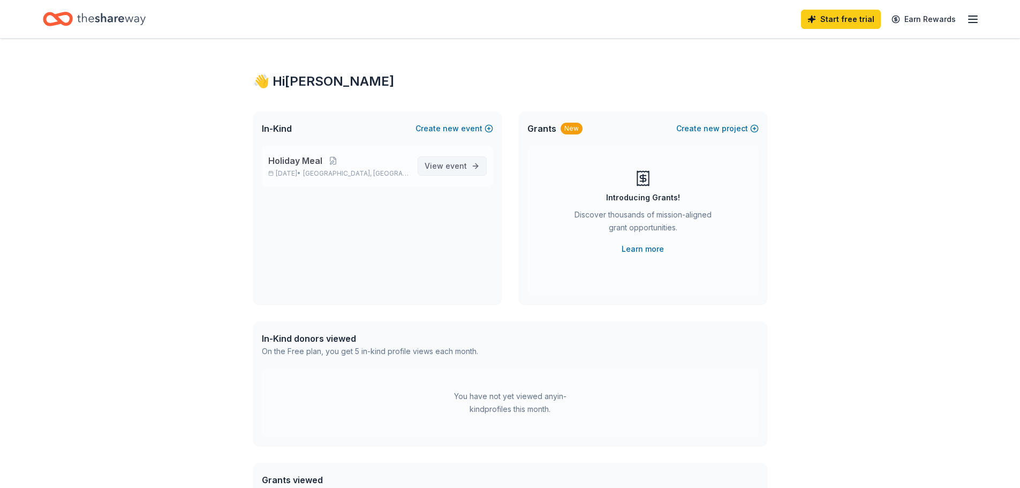
click at [449, 171] on span "View event" at bounding box center [446, 166] width 42 height 13
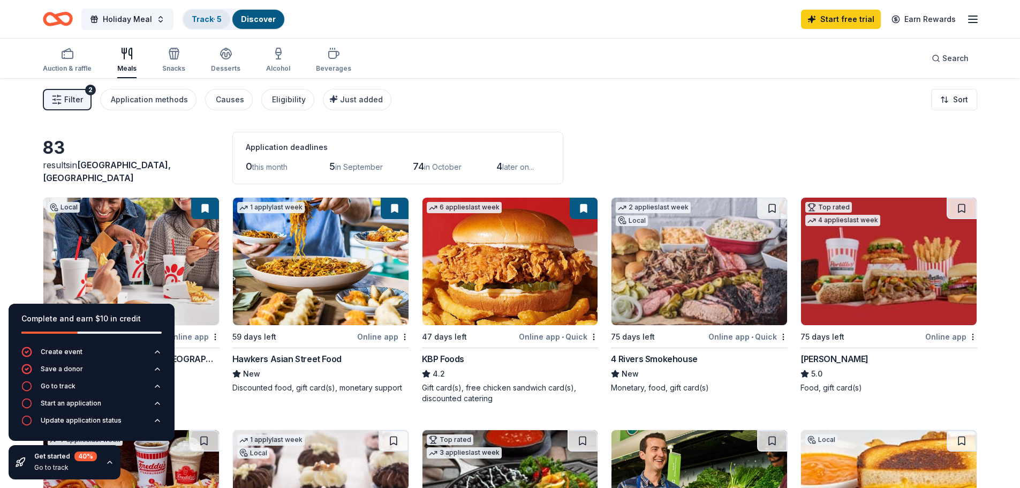
drag, startPoint x: 305, startPoint y: 370, endPoint x: 223, endPoint y: 20, distance: 359.4
click at [58, 352] on div "Create event" at bounding box center [62, 351] width 42 height 9
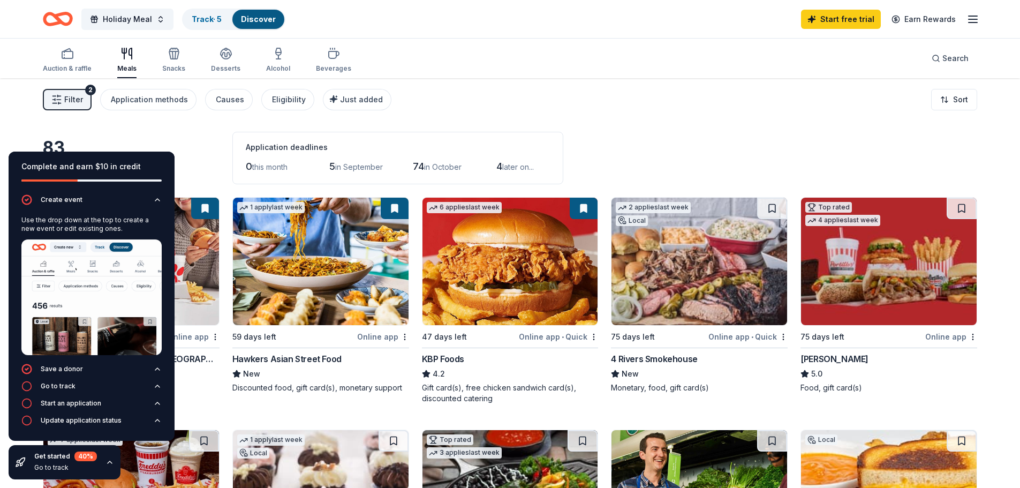
click at [624, 98] on div "Filter 2 Application methods Causes Eligibility Just added Sort" at bounding box center [510, 99] width 1020 height 43
click at [158, 20] on button "Holiday Meal" at bounding box center [127, 19] width 92 height 21
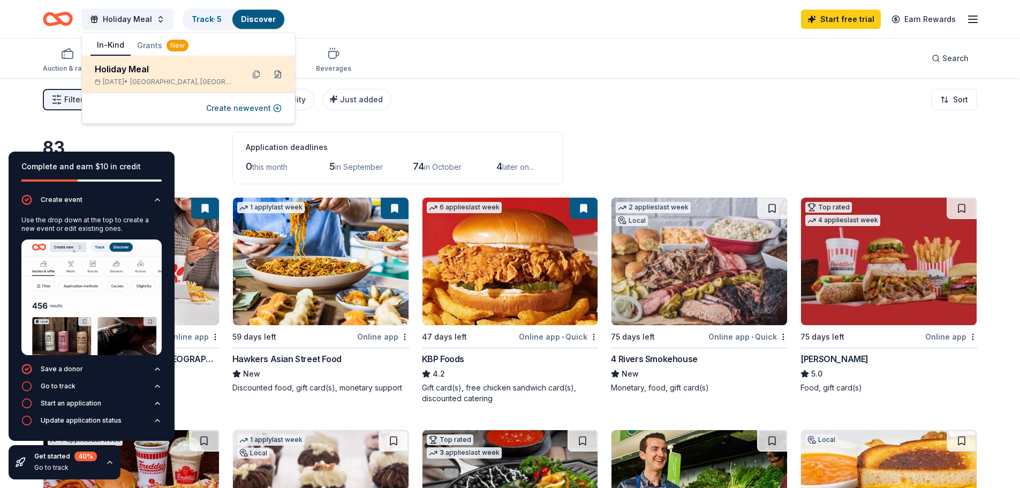
click at [278, 74] on button at bounding box center [277, 74] width 17 height 17
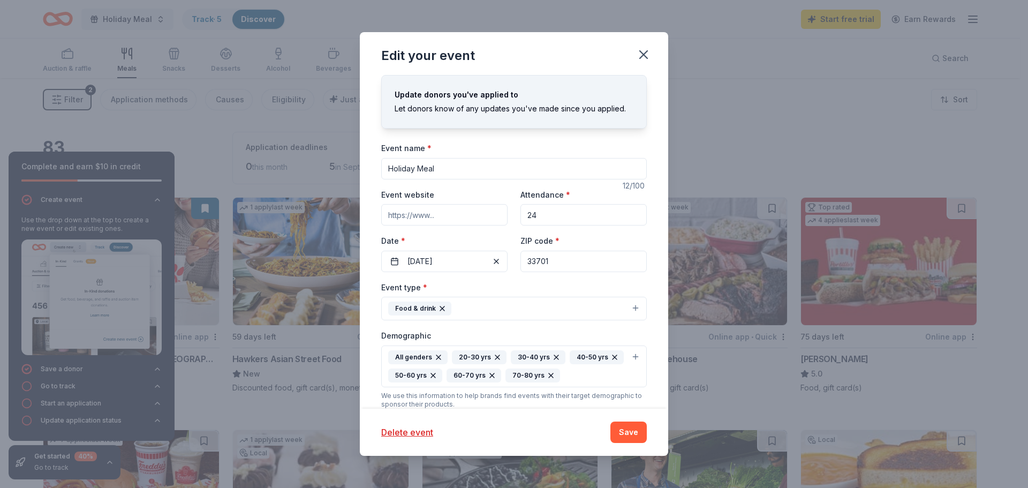
click at [551, 256] on input "33701" at bounding box center [583, 261] width 126 height 21
type input "32202"
click at [542, 286] on div "Event type * Food & drink" at bounding box center [514, 301] width 266 height 40
click at [626, 437] on button "Save" at bounding box center [628, 431] width 36 height 21
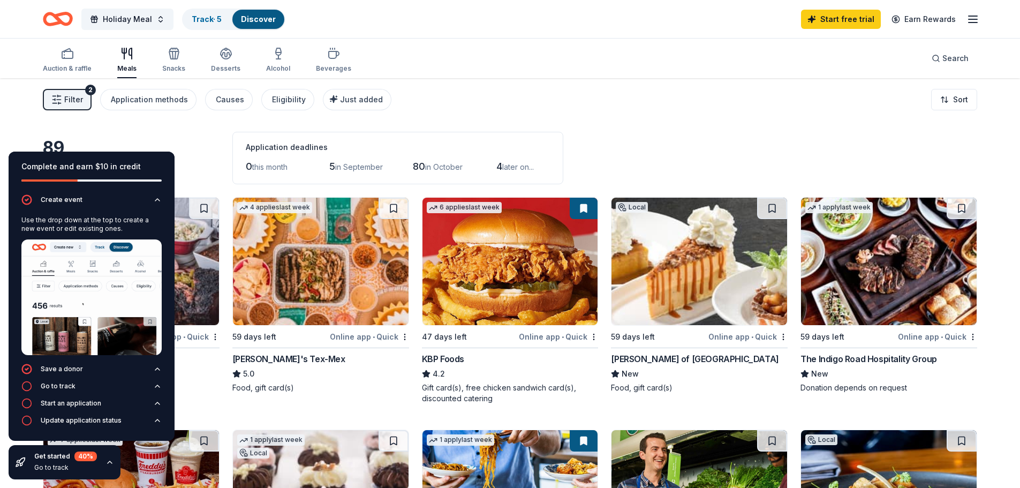
click at [675, 114] on div "Filter 2 Application methods Causes Eligibility Just added Sort" at bounding box center [510, 99] width 1020 height 43
click at [107, 465] on icon "button" at bounding box center [109, 462] width 9 height 9
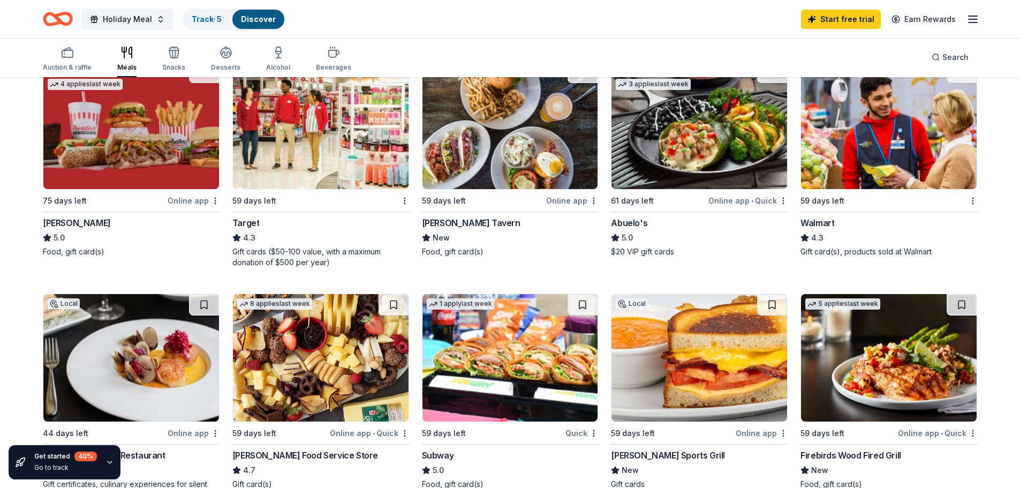
scroll to position [589, 0]
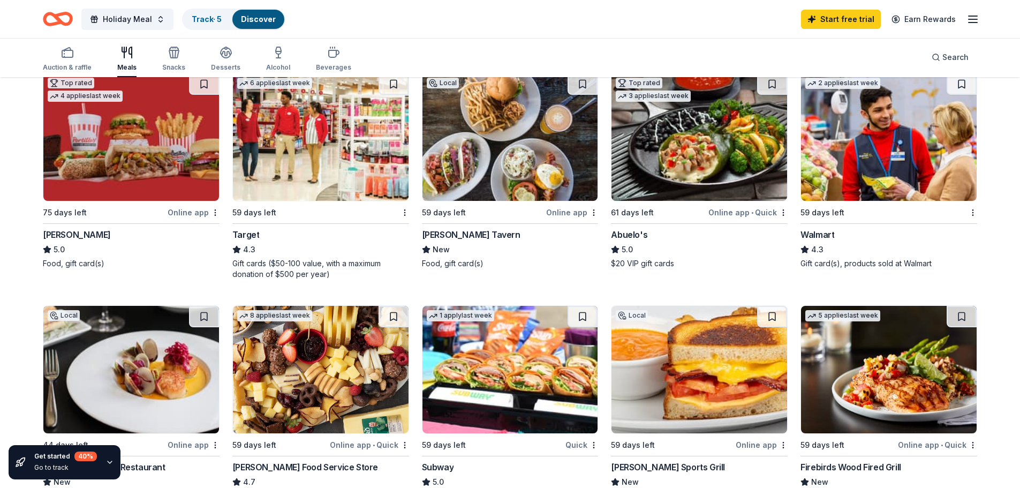
click at [822, 232] on div "Walmart" at bounding box center [817, 234] width 34 height 13
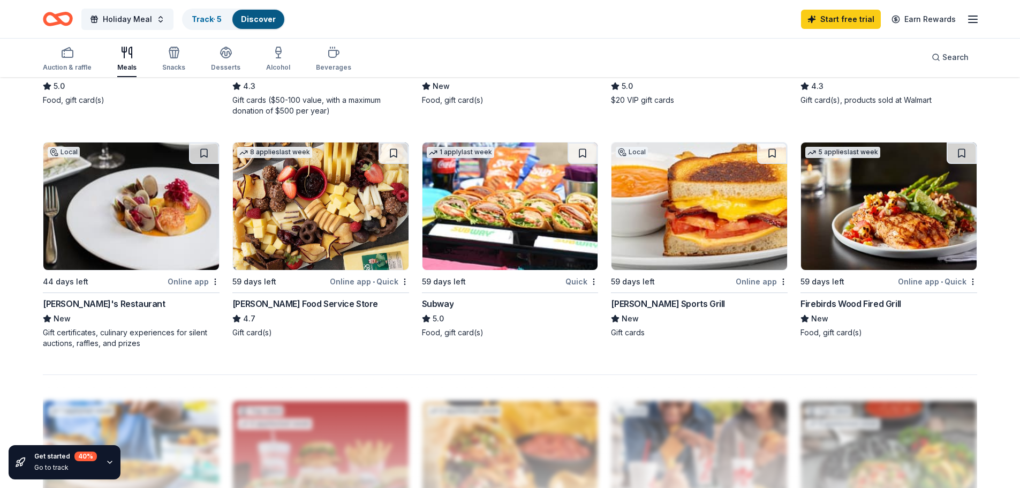
scroll to position [749, 0]
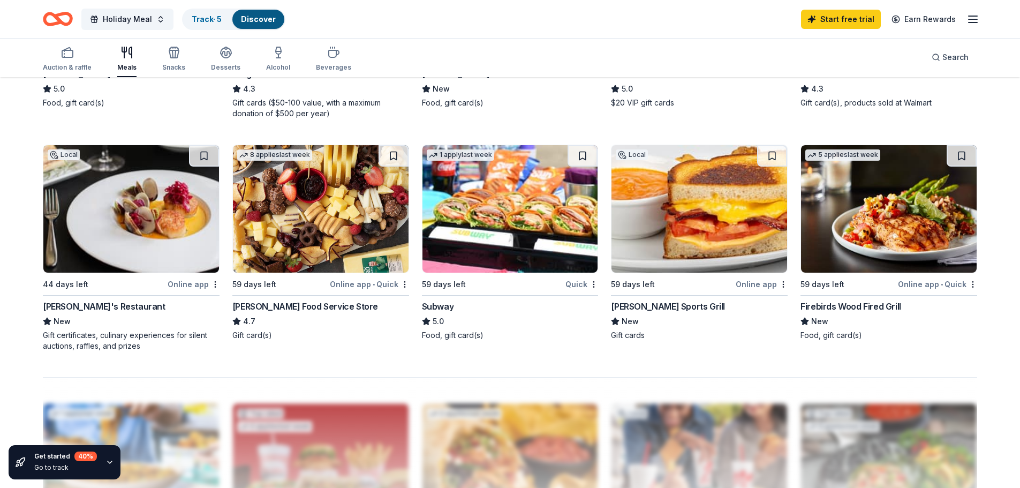
click at [90, 307] on div "Matthew's Restaurant" at bounding box center [104, 306] width 123 height 13
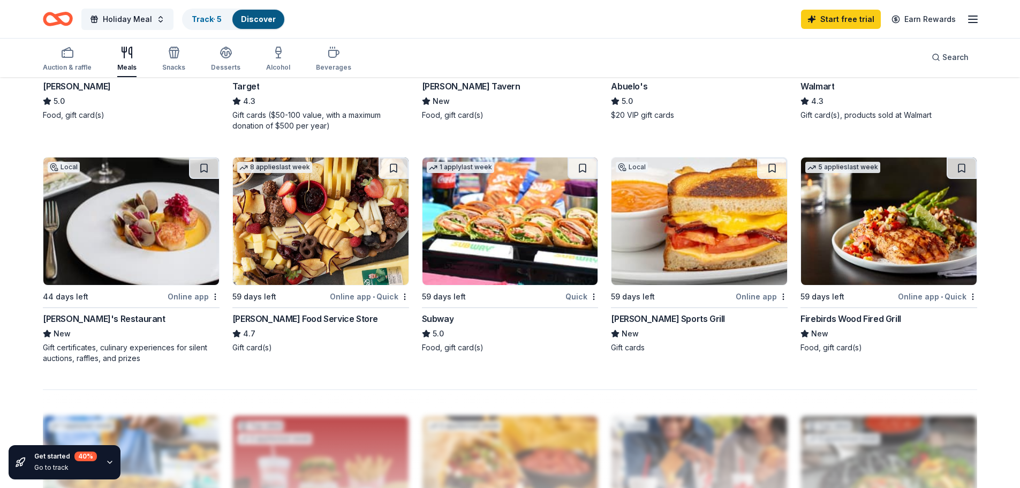
scroll to position [696, 0]
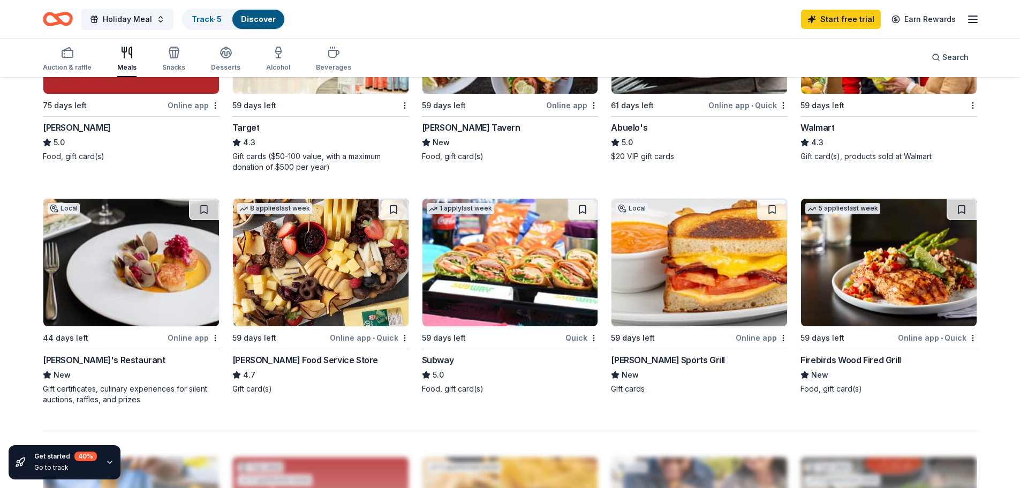
click at [861, 298] on img at bounding box center [889, 262] width 176 height 127
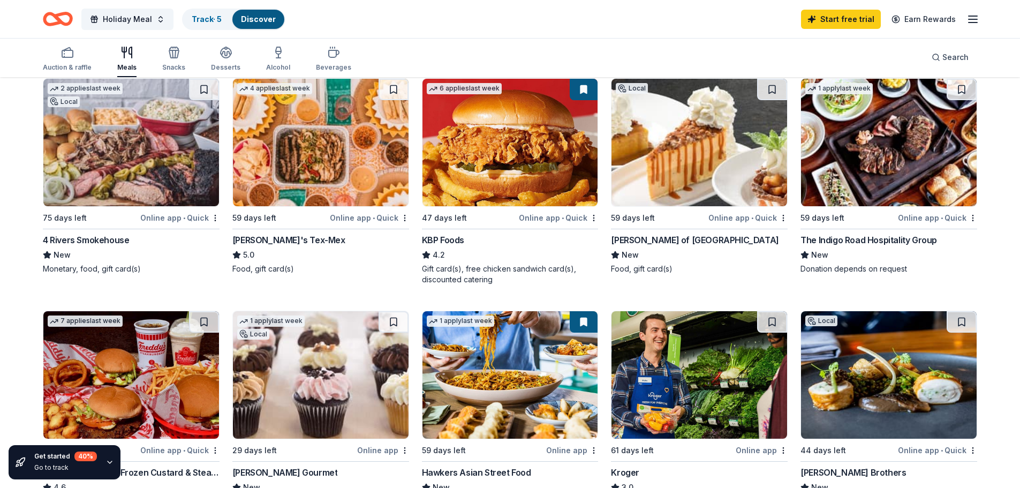
scroll to position [0, 0]
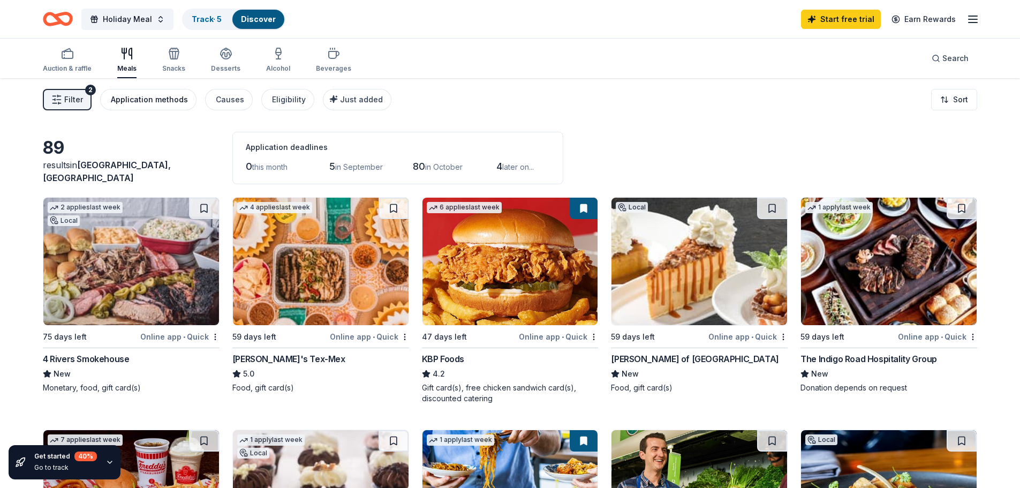
click at [125, 99] on div "Application methods" at bounding box center [149, 99] width 77 height 13
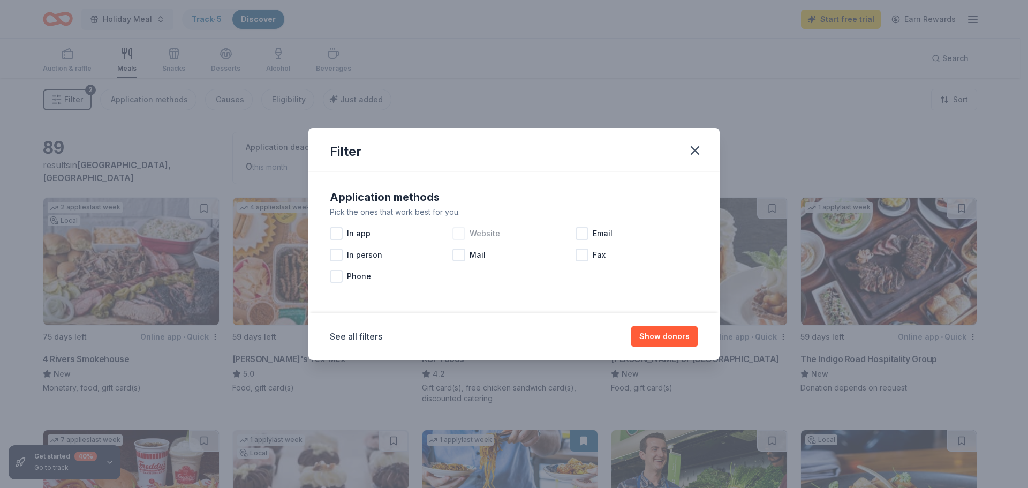
click at [463, 228] on div at bounding box center [458, 233] width 13 height 13
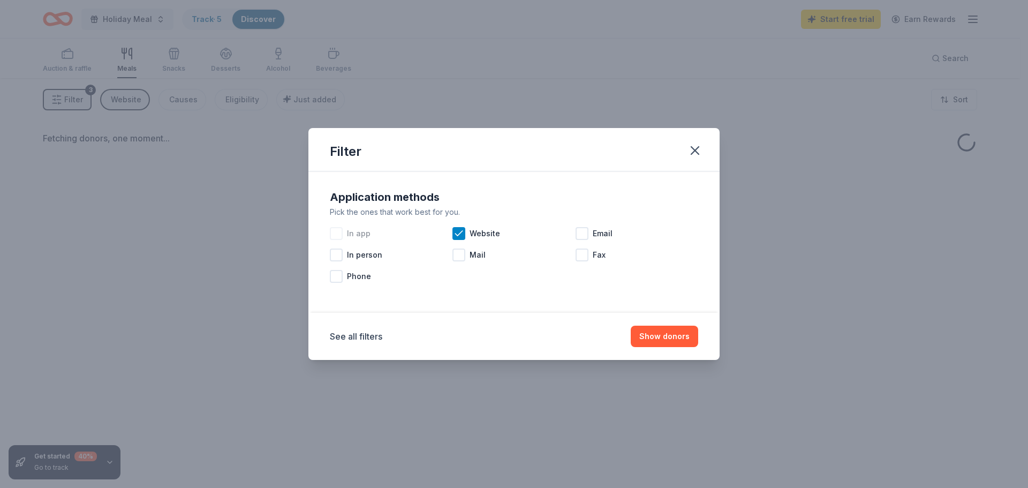
click at [342, 237] on div at bounding box center [336, 233] width 13 height 13
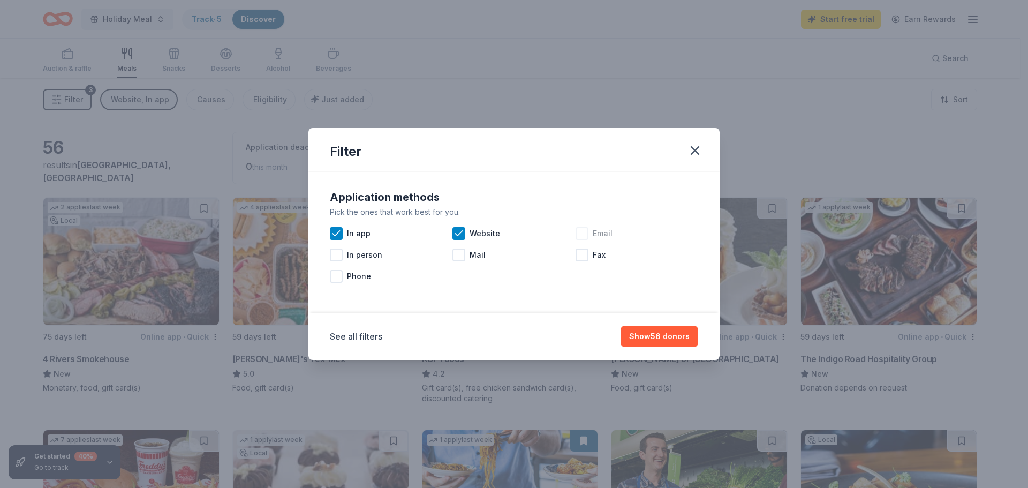
click at [594, 232] on span "Email" at bounding box center [603, 233] width 20 height 13
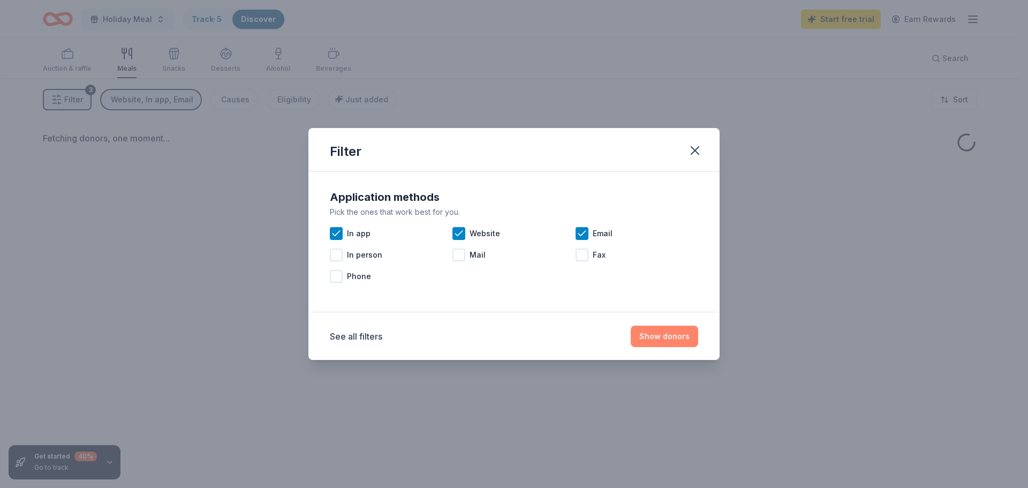
click at [661, 330] on button "Show donors" at bounding box center [664, 335] width 67 height 21
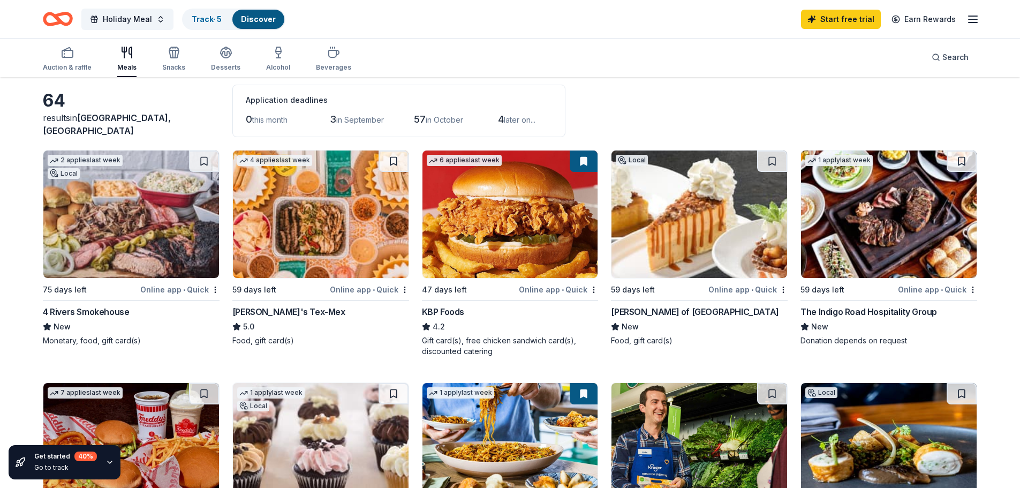
scroll to position [107, 0]
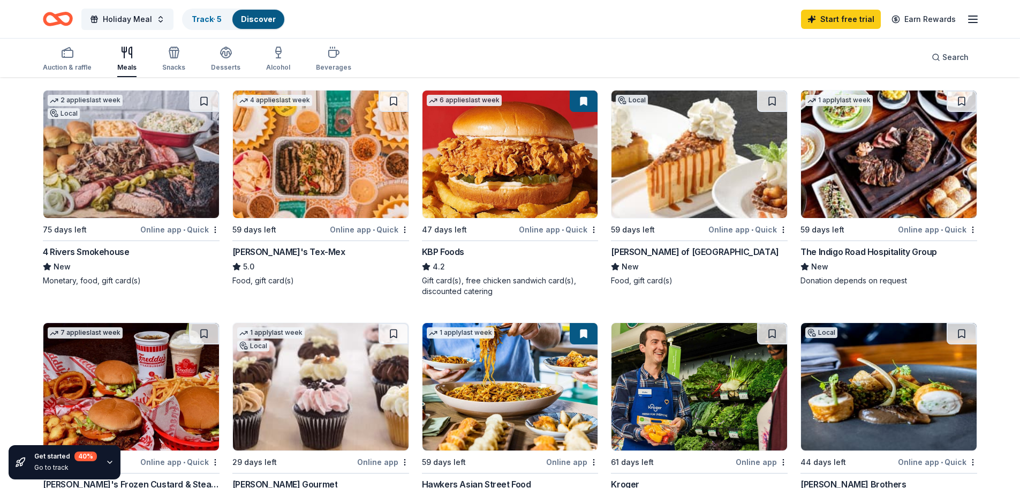
click at [682, 252] on div "Copeland's of New Orleans" at bounding box center [695, 251] width 168 height 13
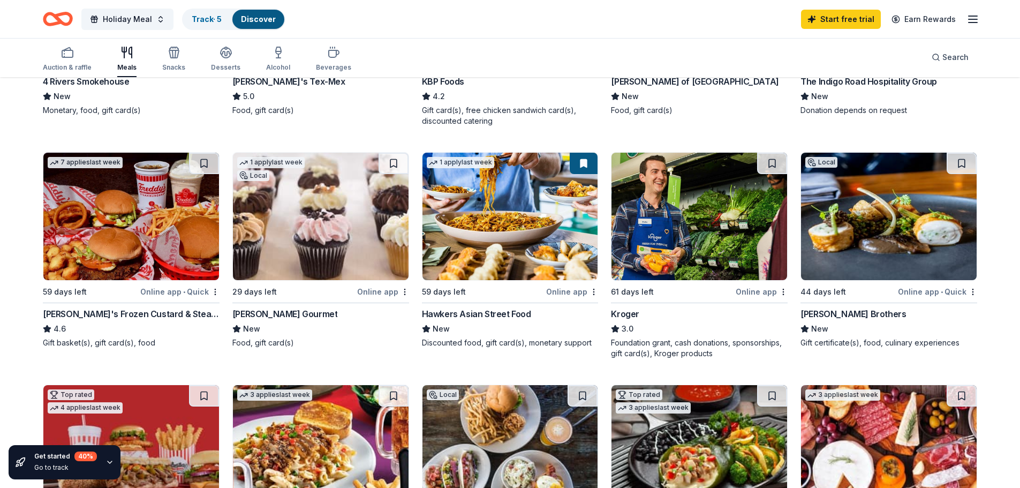
scroll to position [321, 0]
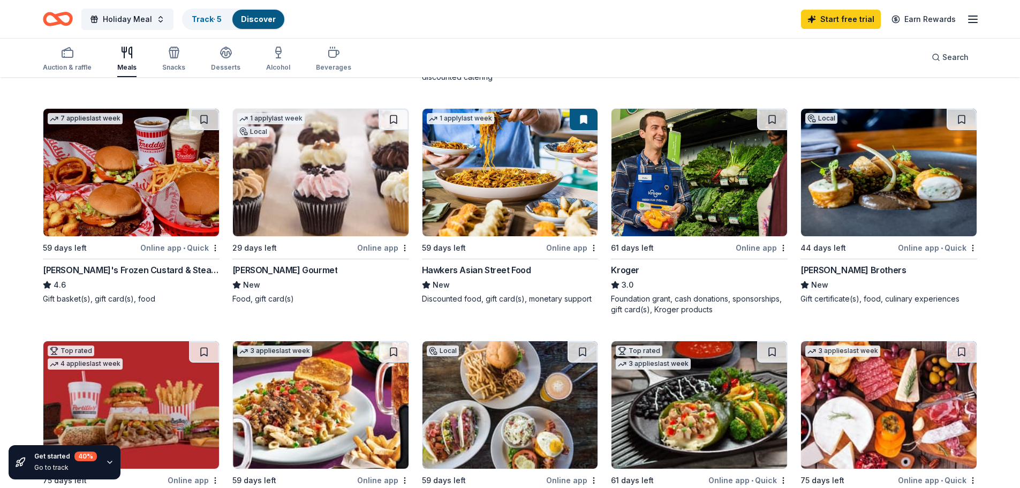
click at [706, 189] on img at bounding box center [699, 172] width 176 height 127
click at [968, 16] on line "button" at bounding box center [972, 16] width 9 height 0
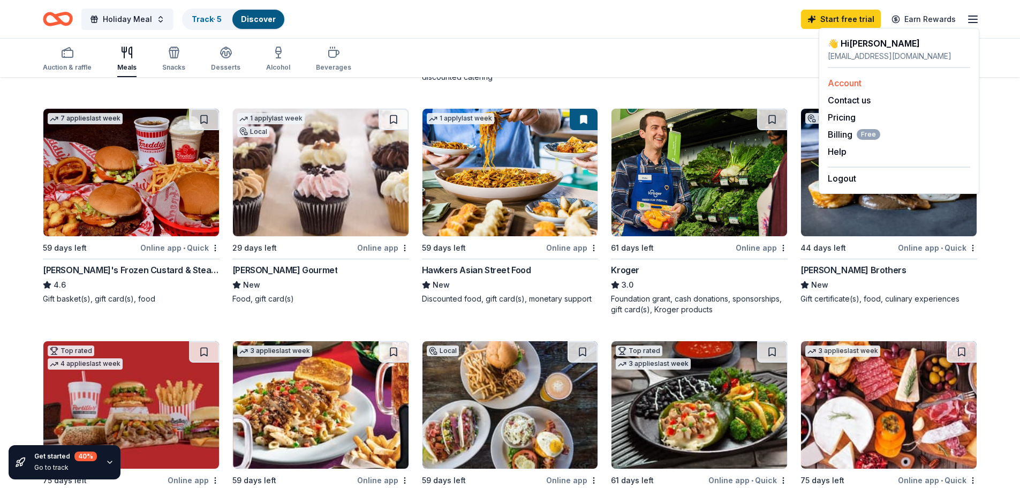
click at [850, 78] on link "Account" at bounding box center [845, 83] width 34 height 11
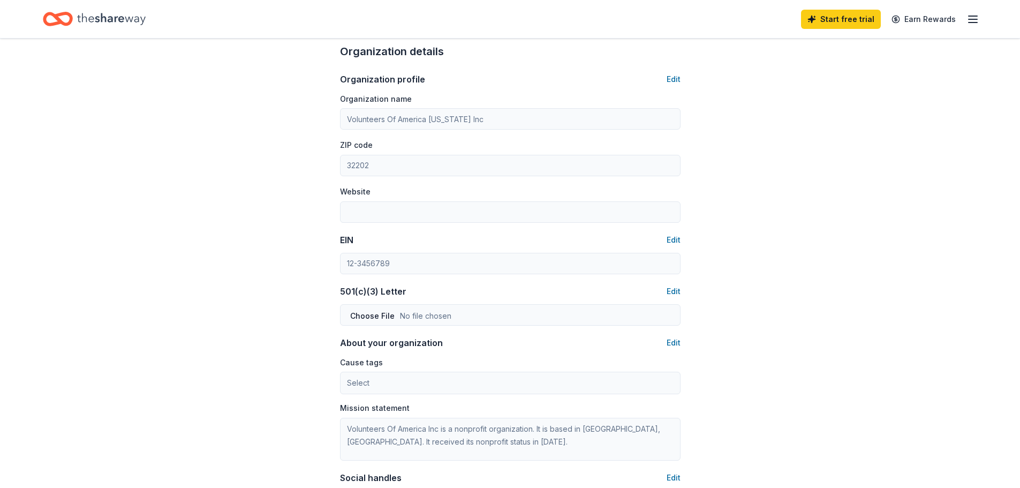
scroll to position [375, 0]
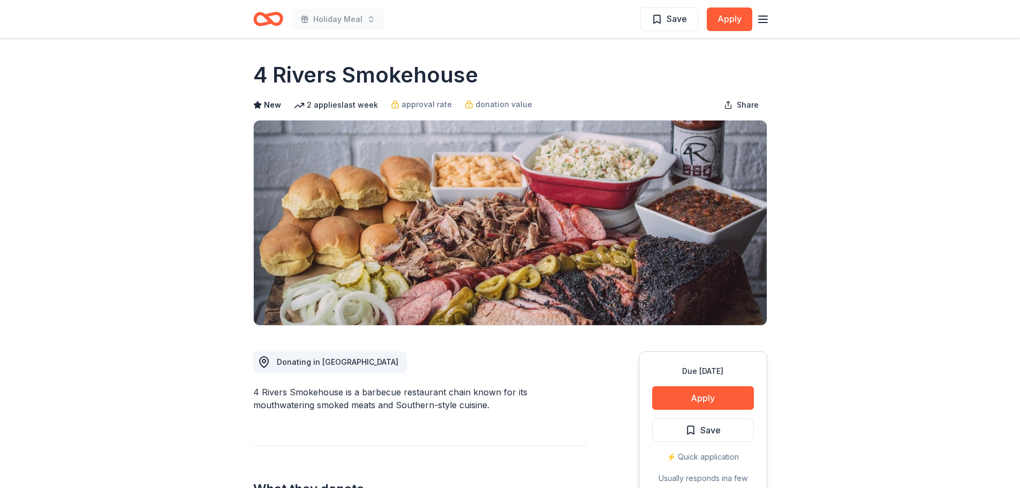
drag, startPoint x: 765, startPoint y: 146, endPoint x: 718, endPoint y: -16, distance: 168.4
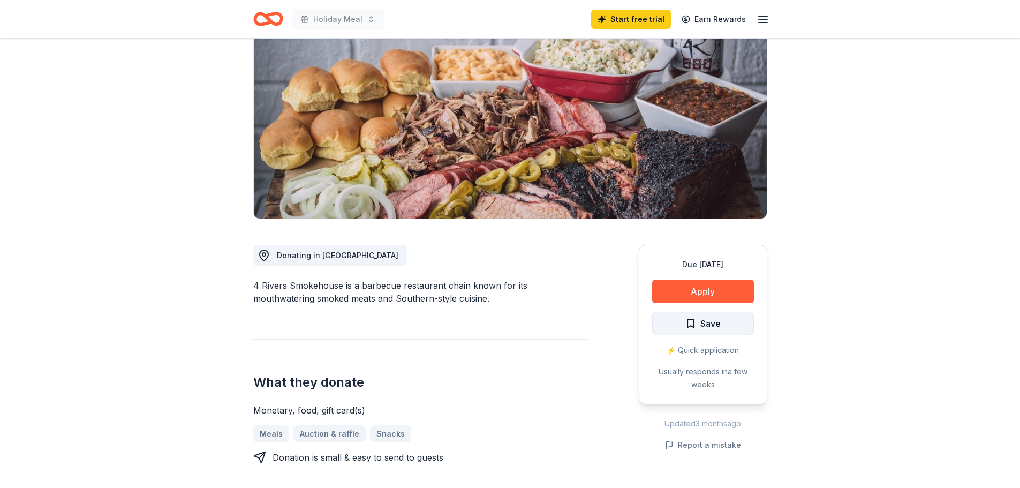
scroll to position [107, 0]
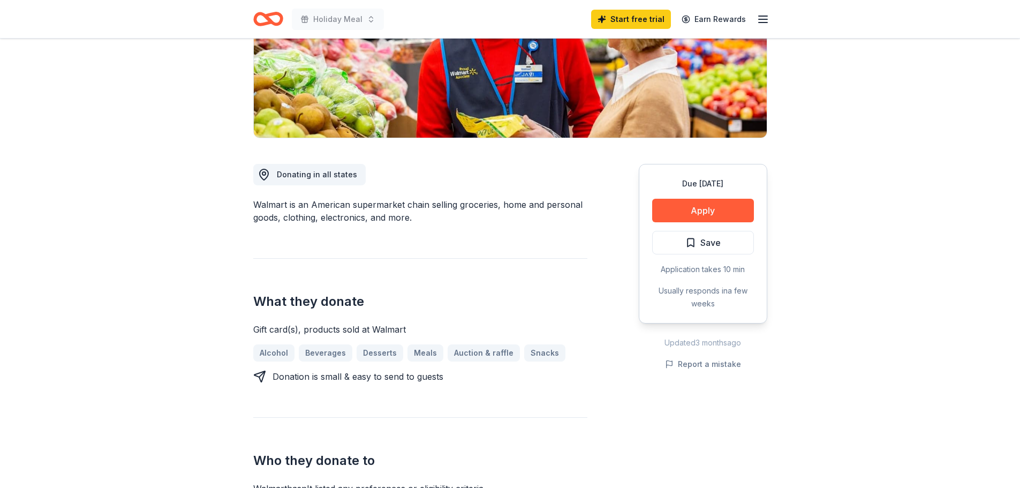
scroll to position [268, 0]
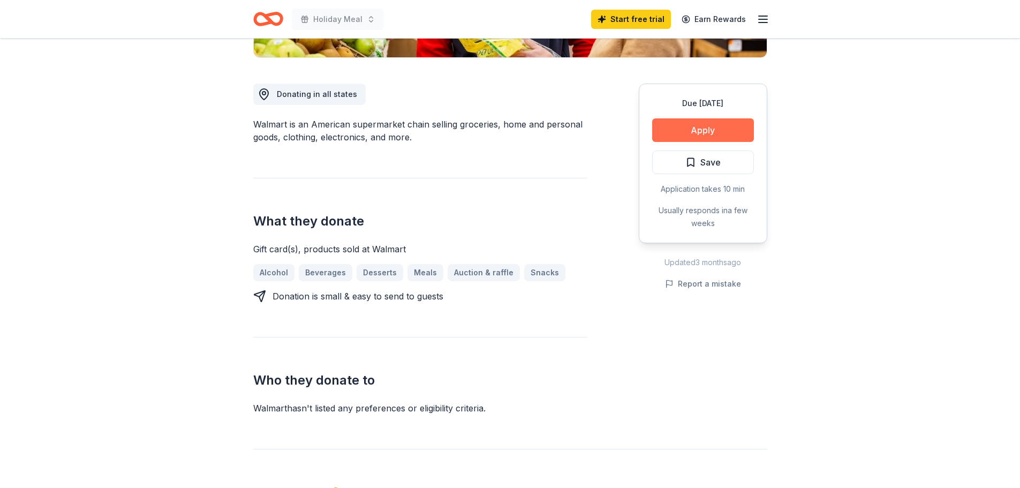
click at [703, 128] on button "Apply" at bounding box center [703, 130] width 102 height 24
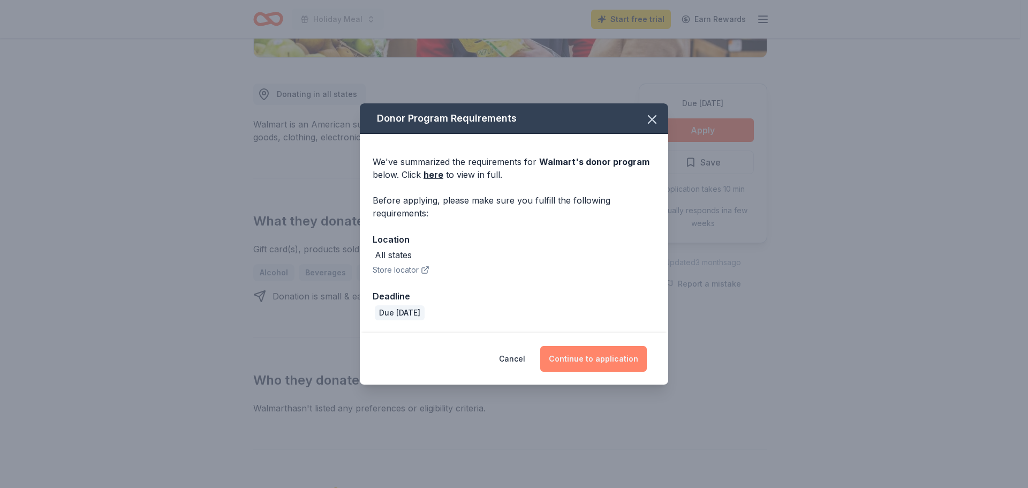
click at [602, 363] on button "Continue to application" at bounding box center [593, 359] width 107 height 26
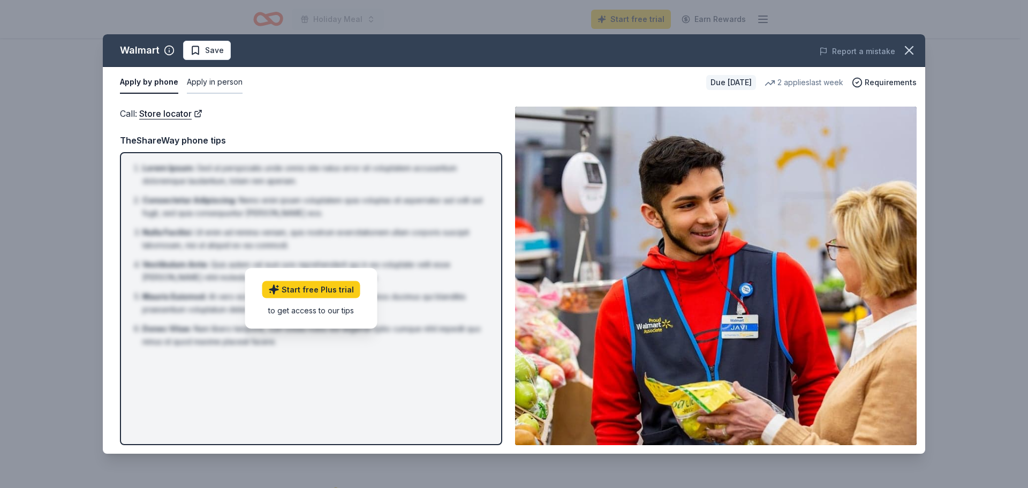
click at [223, 82] on button "Apply in person" at bounding box center [215, 82] width 56 height 22
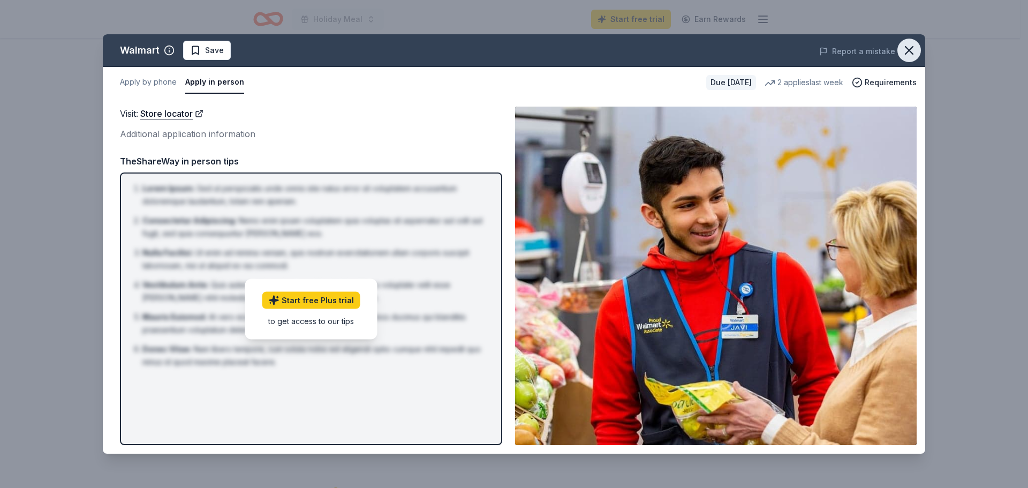
click at [903, 49] on icon "button" at bounding box center [909, 50] width 15 height 15
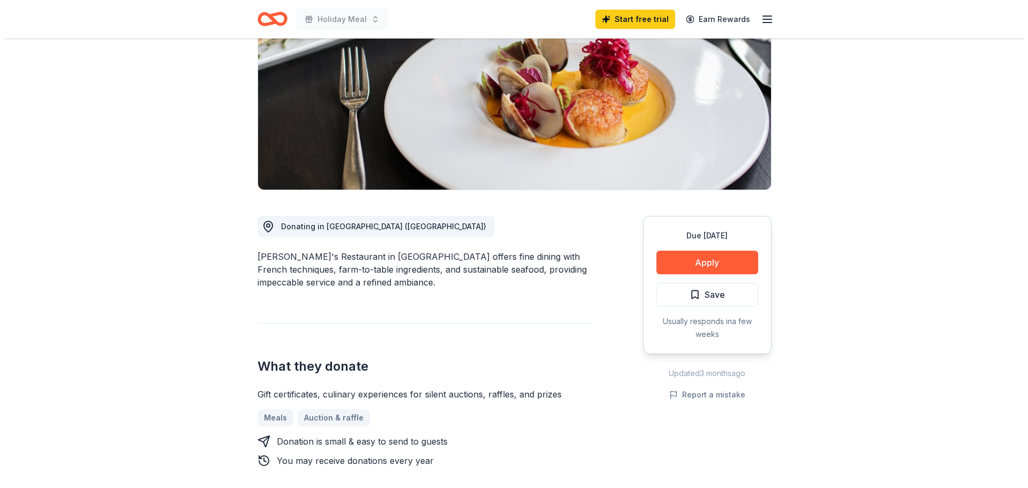
scroll to position [214, 0]
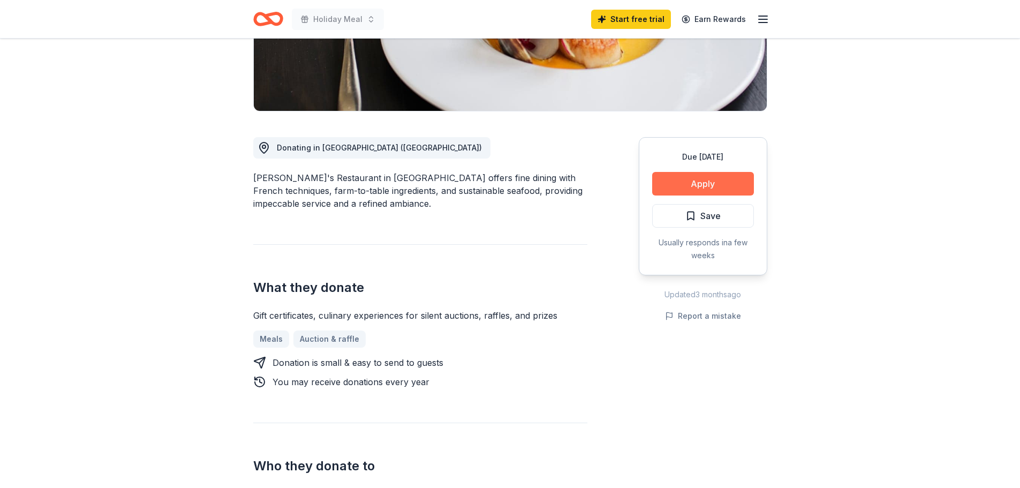
click at [702, 179] on button "Apply" at bounding box center [703, 184] width 102 height 24
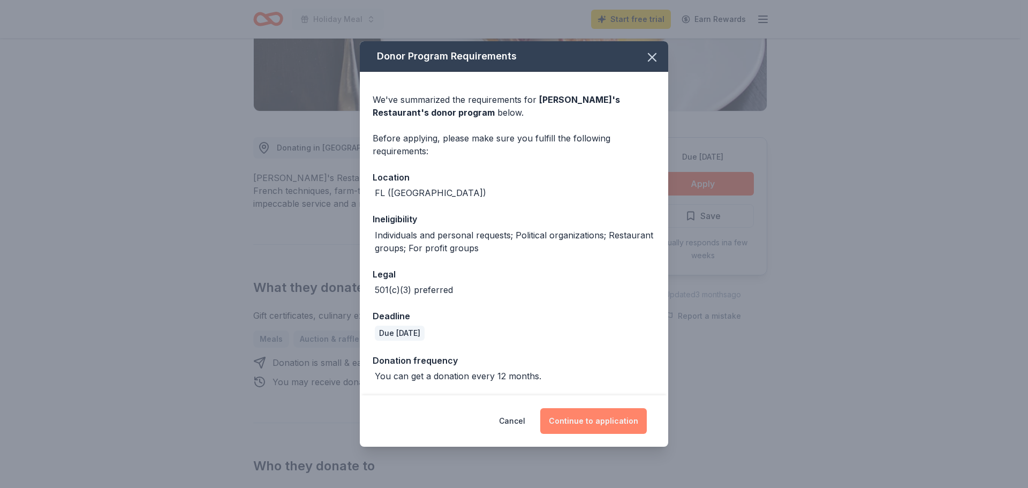
click at [600, 417] on button "Continue to application" at bounding box center [593, 421] width 107 height 26
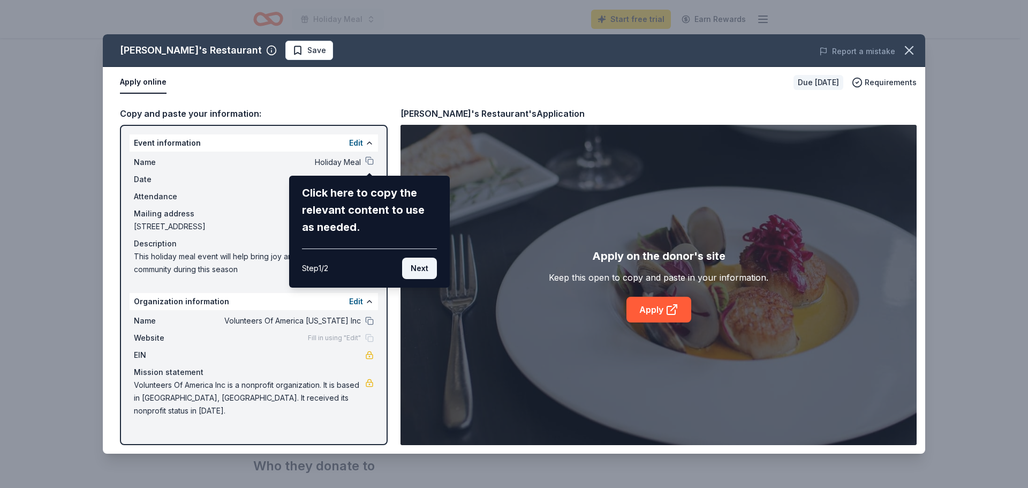
click at [428, 263] on button "Next" at bounding box center [419, 267] width 35 height 21
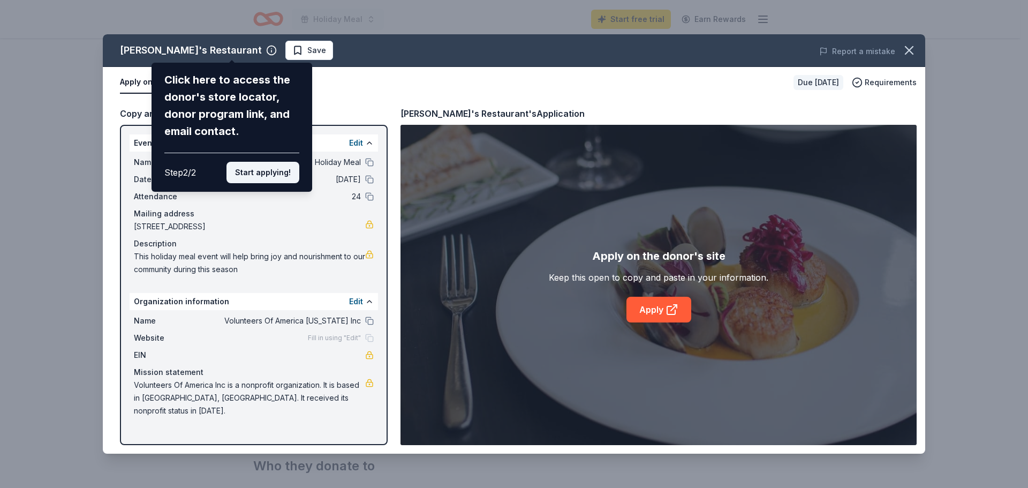
click at [237, 171] on button "Start applying!" at bounding box center [262, 172] width 73 height 21
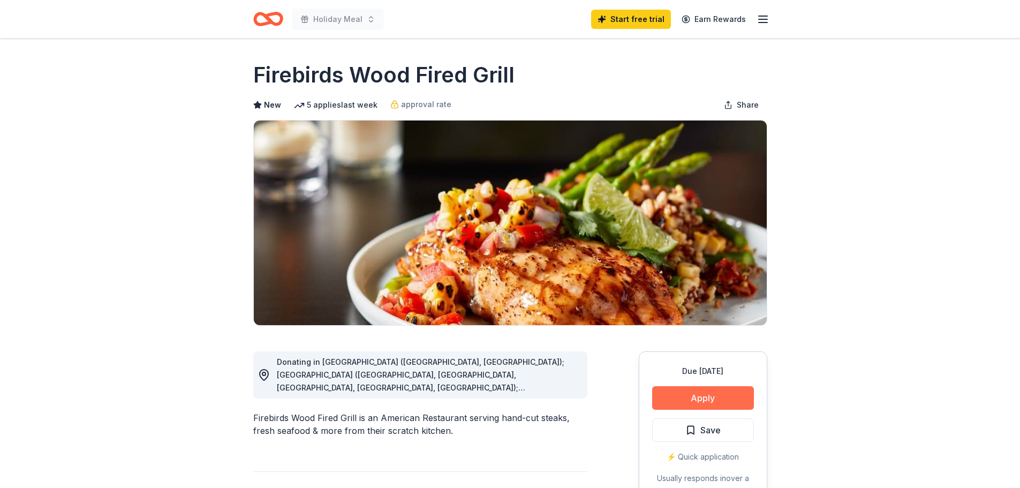
click at [684, 404] on button "Apply" at bounding box center [703, 398] width 102 height 24
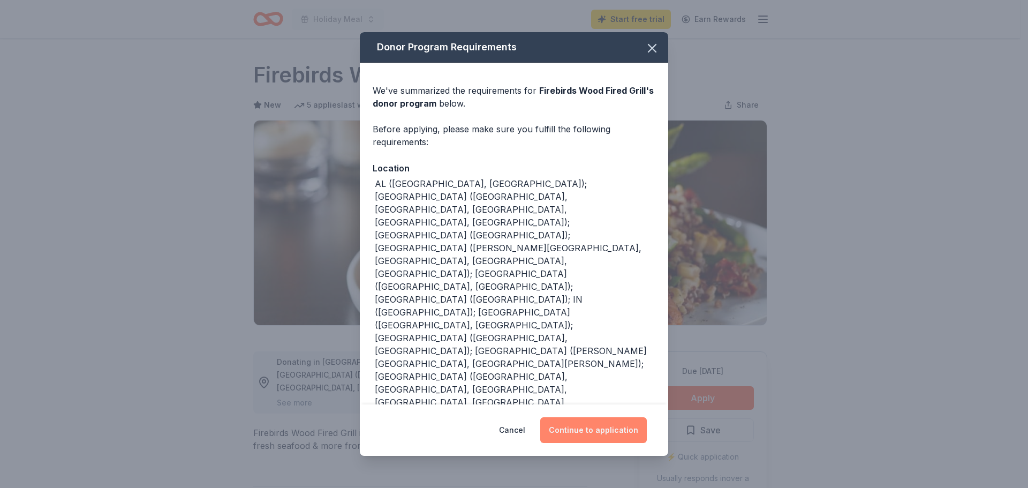
click at [609, 428] on button "Continue to application" at bounding box center [593, 430] width 107 height 26
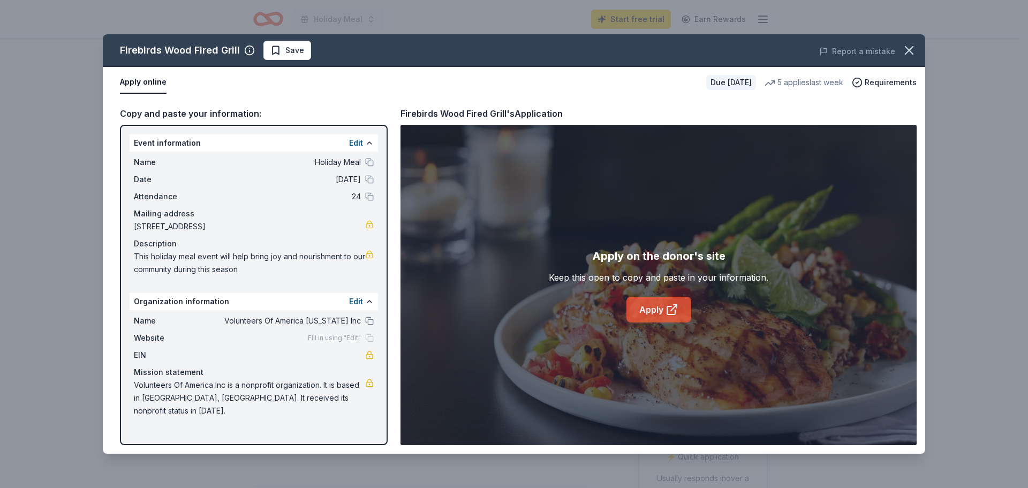
click at [658, 310] on link "Apply" at bounding box center [658, 310] width 65 height 26
click at [914, 46] on icon "button" at bounding box center [909, 50] width 15 height 15
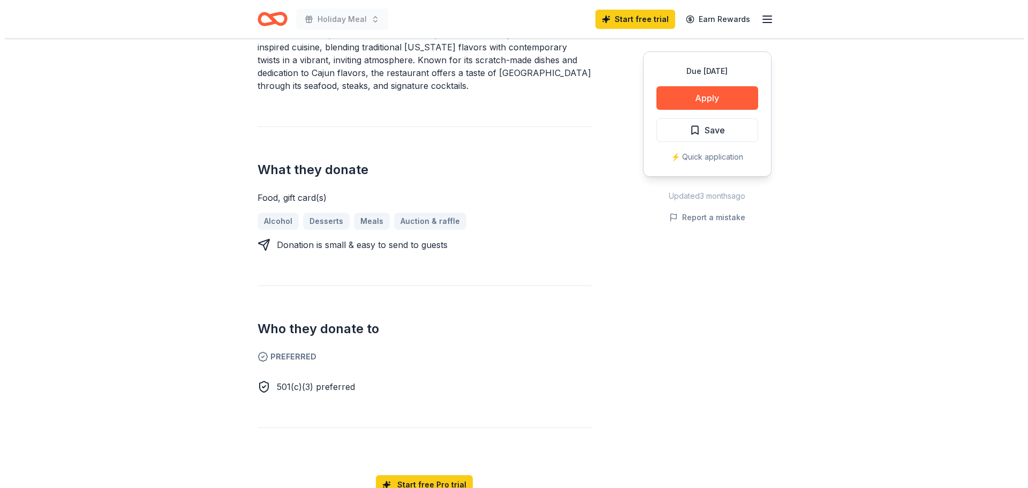
scroll to position [428, 0]
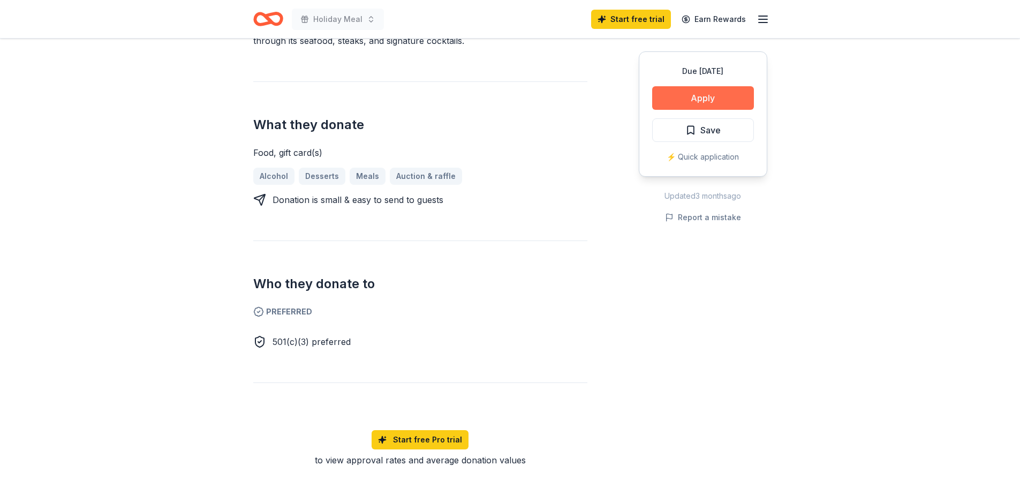
click at [679, 100] on button "Apply" at bounding box center [703, 98] width 102 height 24
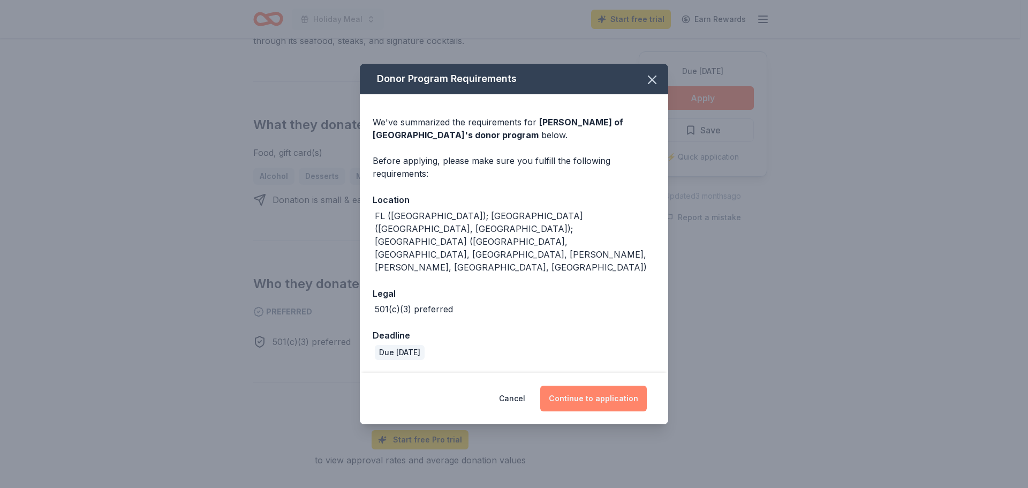
click at [609, 385] on button "Continue to application" at bounding box center [593, 398] width 107 height 26
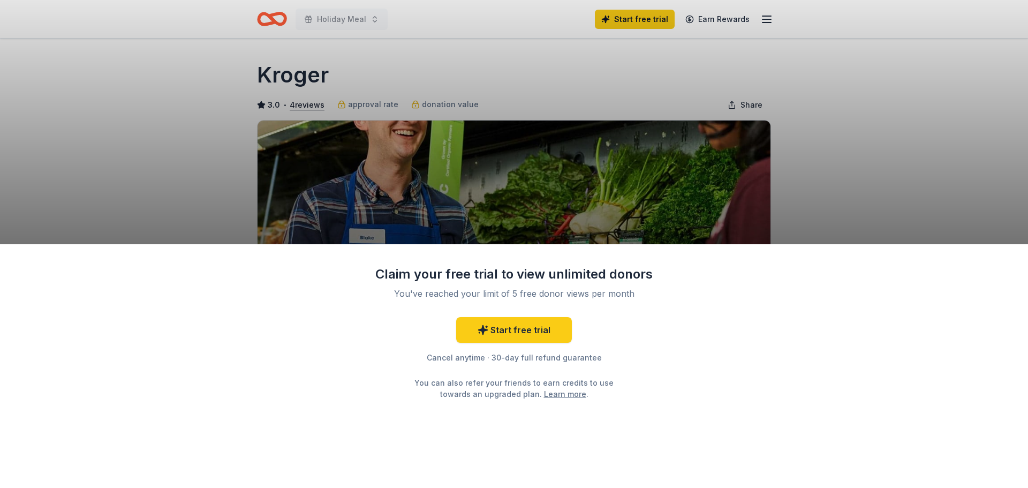
click at [699, 397] on div "Claim your free trial to view unlimited donors You've reached your limit of 5 f…" at bounding box center [514, 366] width 1028 height 244
